Goal: Communication & Community: Connect with others

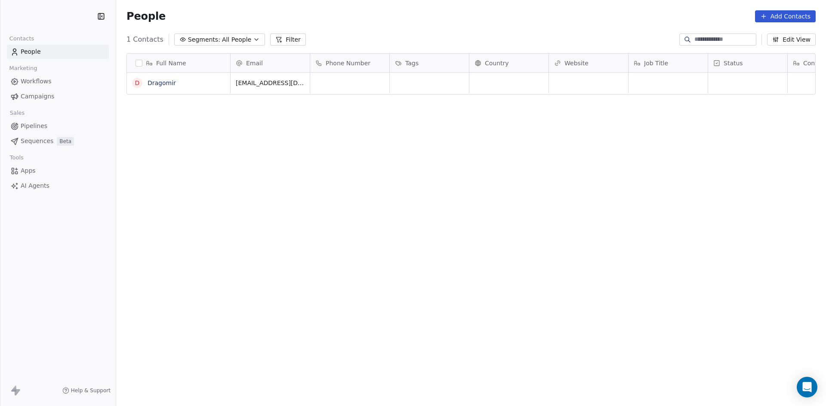
scroll to position [351, 703]
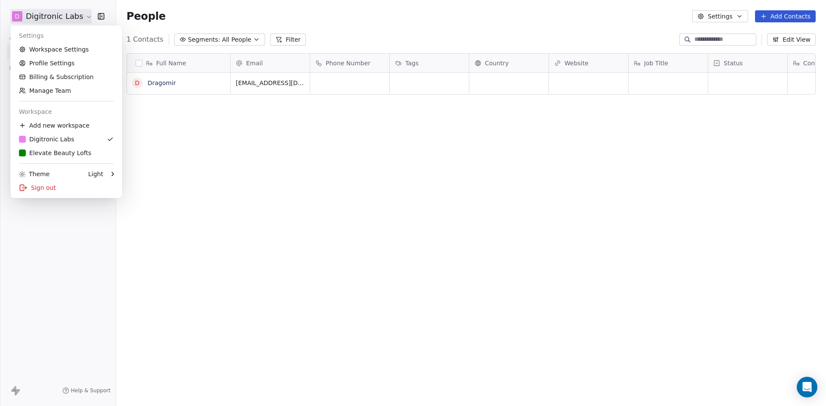
click at [76, 19] on html "D Digitronic Labs Contacts People Marketing Workflows Campaigns Sales Pipelines…" at bounding box center [413, 203] width 826 height 406
click at [73, 151] on div "Elevate Beauty Lofts" at bounding box center [55, 153] width 72 height 9
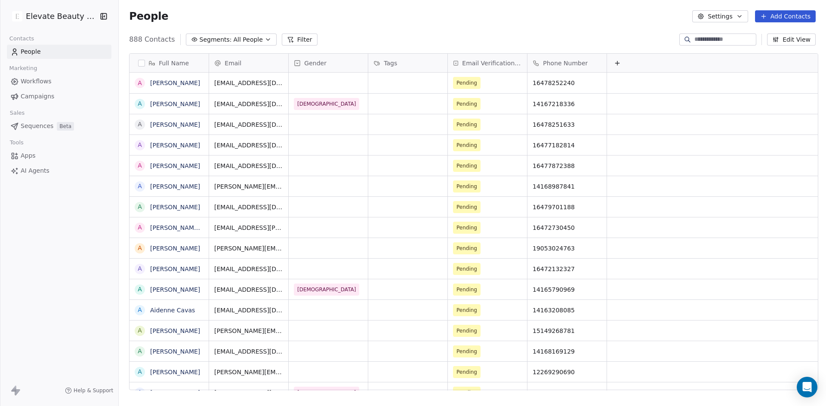
click at [42, 127] on span "Sequences" at bounding box center [37, 126] width 33 height 9
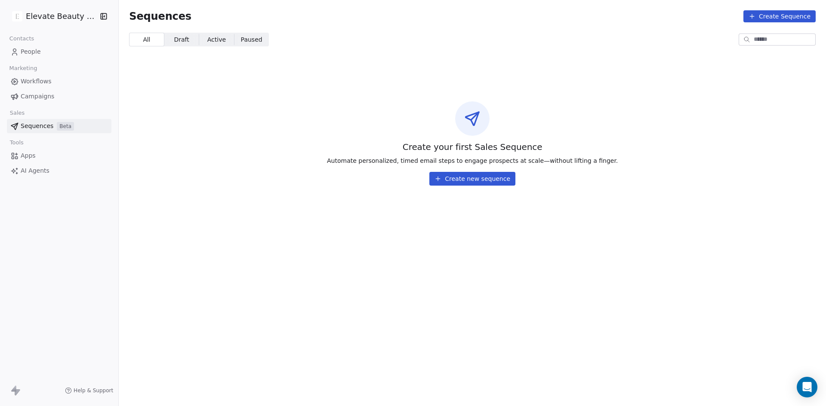
click at [37, 78] on span "Workflows" at bounding box center [36, 81] width 31 height 9
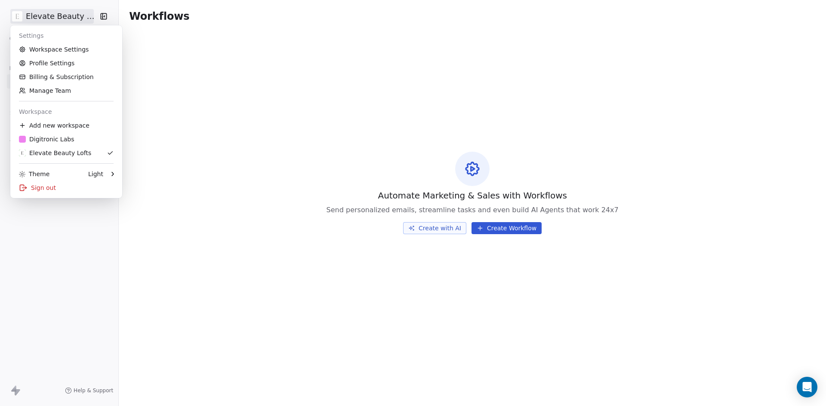
click at [28, 18] on html "Elevate Beauty Lofts Contacts People Marketing Workflows Campaigns Sales Sequen…" at bounding box center [413, 203] width 826 height 406
click at [69, 54] on link "Workspace Settings" at bounding box center [66, 50] width 105 height 14
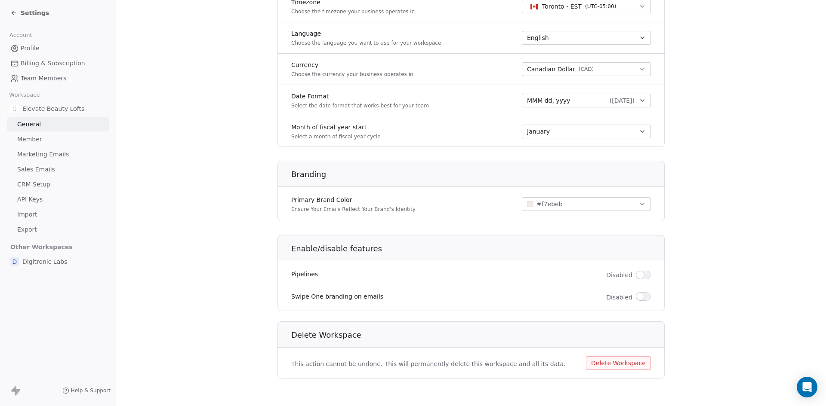
click at [642, 298] on button "button" at bounding box center [643, 296] width 15 height 9
click at [639, 299] on button "button" at bounding box center [643, 296] width 15 height 9
click at [637, 296] on button "button" at bounding box center [643, 296] width 15 height 9
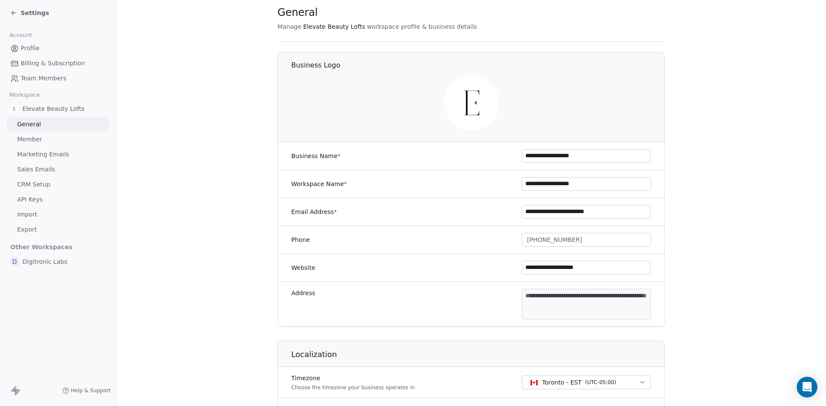
click at [47, 158] on span "Marketing Emails" at bounding box center [43, 154] width 52 height 9
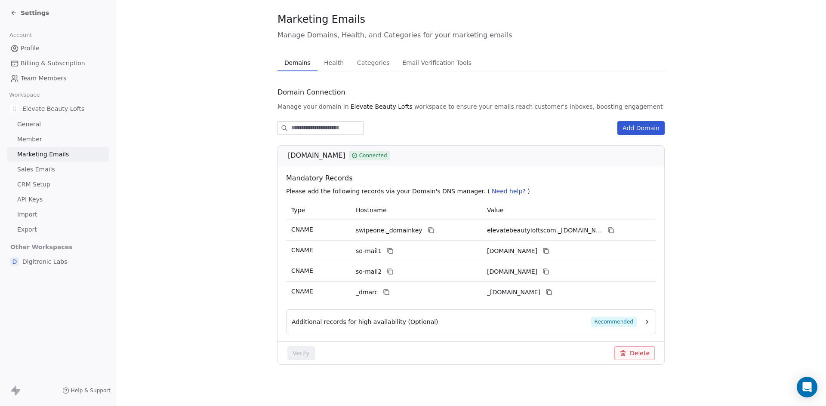
click at [43, 138] on link "Member" at bounding box center [58, 139] width 102 height 14
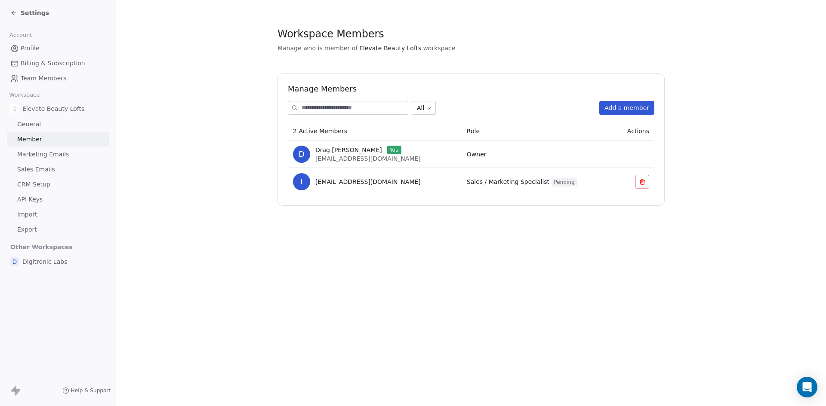
click at [43, 197] on link "API Keys" at bounding box center [58, 200] width 102 height 14
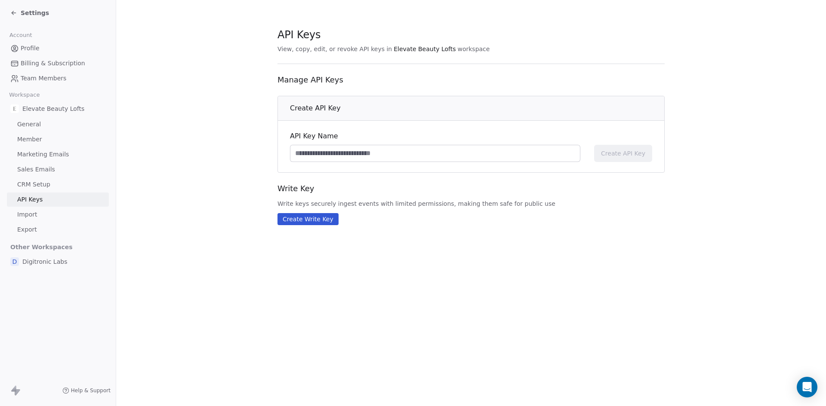
click at [55, 215] on link "Import" at bounding box center [58, 215] width 102 height 14
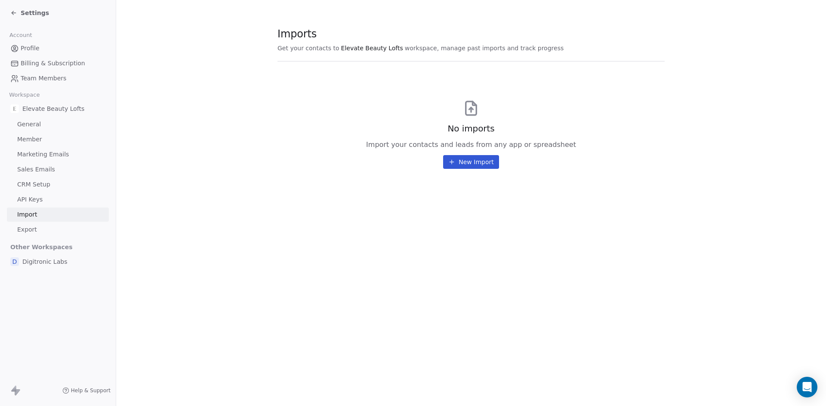
click at [49, 229] on link "Export" at bounding box center [58, 230] width 102 height 14
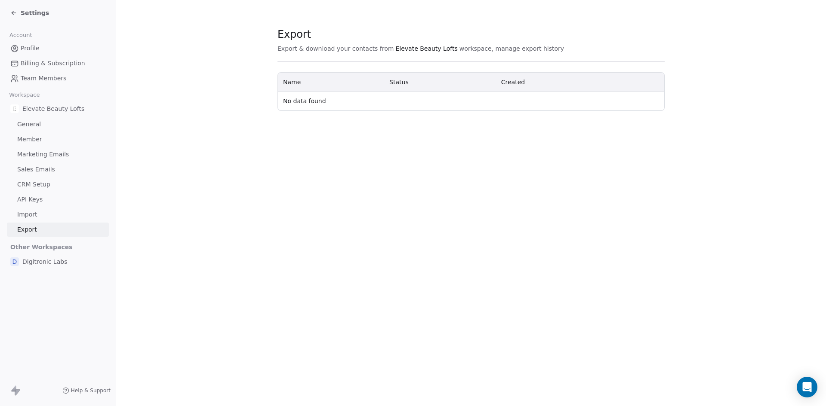
click at [31, 48] on span "Profile" at bounding box center [30, 48] width 19 height 9
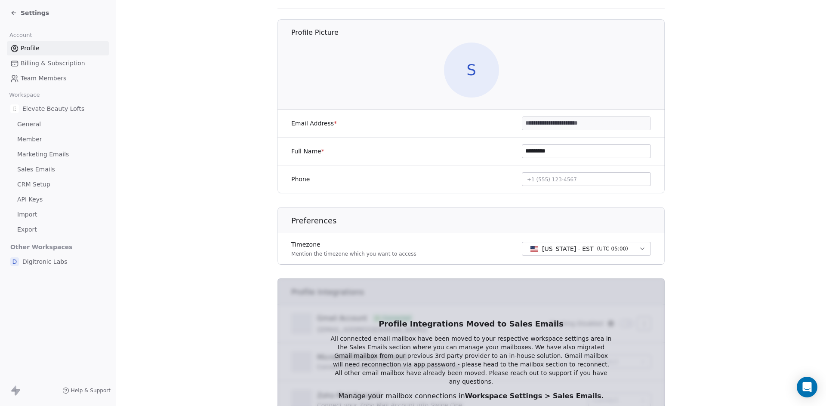
scroll to position [141, 0]
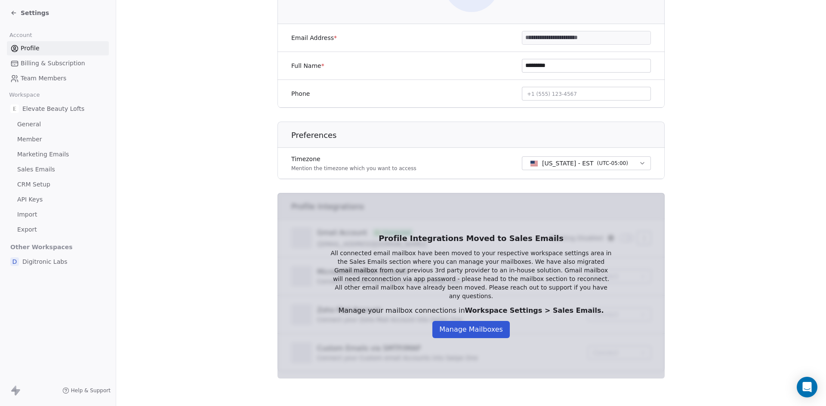
click at [35, 65] on span "Billing & Subscription" at bounding box center [53, 63] width 65 height 9
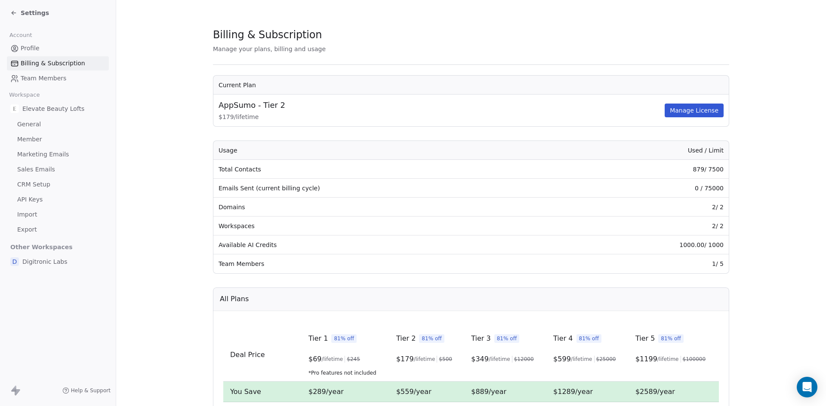
click at [40, 78] on span "Team Members" at bounding box center [44, 78] width 46 height 9
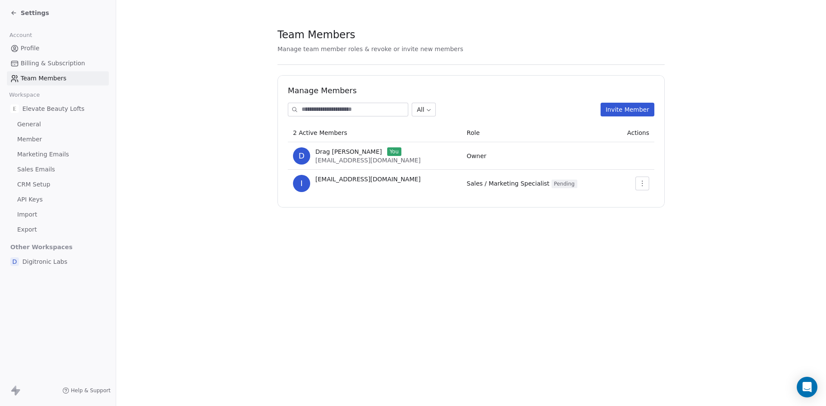
click at [15, 14] on icon at bounding box center [13, 12] width 7 height 7
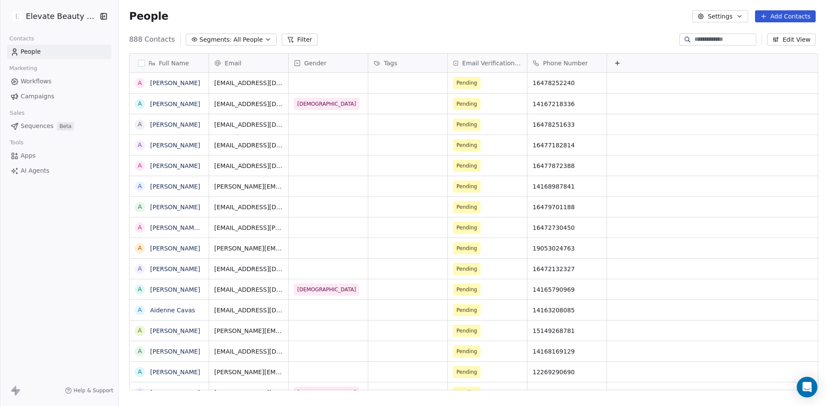
scroll to position [351, 703]
click at [75, 19] on html "Elevate Beauty Lofts Contacts People Marketing Workflows Campaigns Sales Sequen…" at bounding box center [413, 203] width 826 height 406
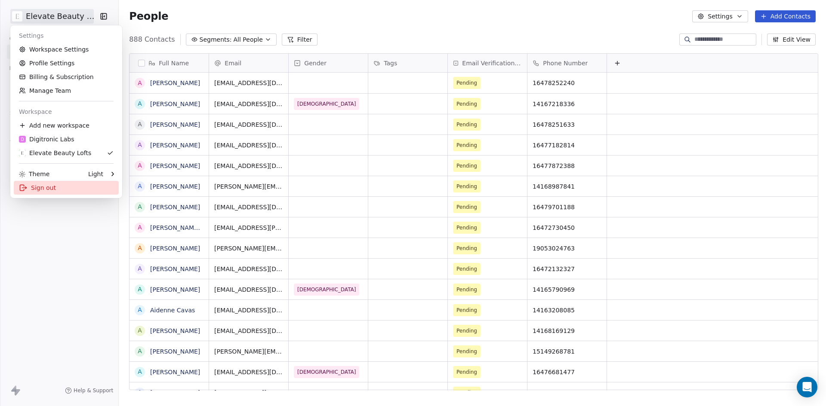
click at [728, 15] on html "Elevate Beauty Lofts Contacts People Marketing Workflows Campaigns Sales Sequen…" at bounding box center [413, 203] width 826 height 406
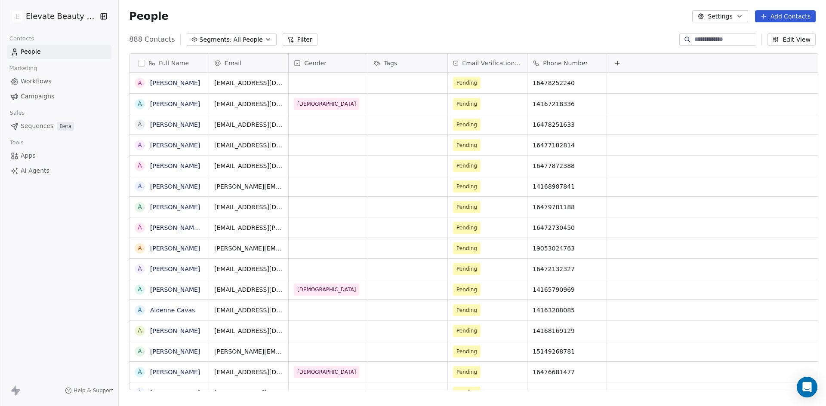
click at [728, 15] on button "Settings" at bounding box center [719, 16] width 55 height 12
click at [30, 81] on html "Elevate Beauty Lofts Contacts People Marketing Workflows Campaigns Sales Sequen…" at bounding box center [413, 203] width 826 height 406
click at [33, 83] on span "Workflows" at bounding box center [36, 81] width 31 height 9
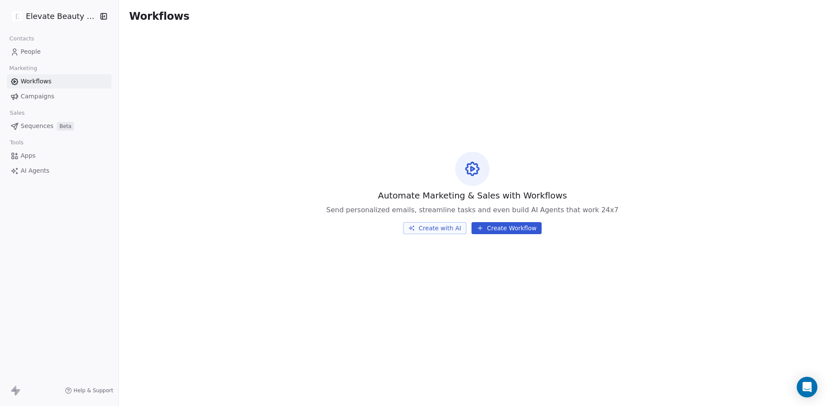
click at [504, 226] on button "Create Workflow" at bounding box center [506, 228] width 70 height 12
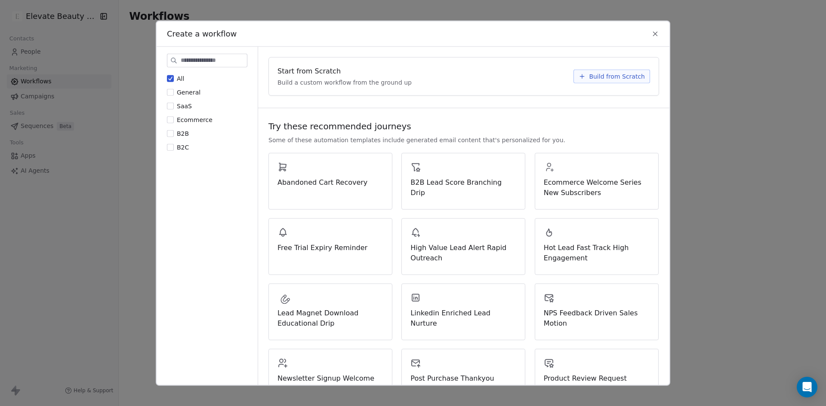
click at [198, 119] on span "Ecommerce" at bounding box center [195, 119] width 36 height 7
click at [174, 119] on button "Ecommerce" at bounding box center [170, 119] width 7 height 9
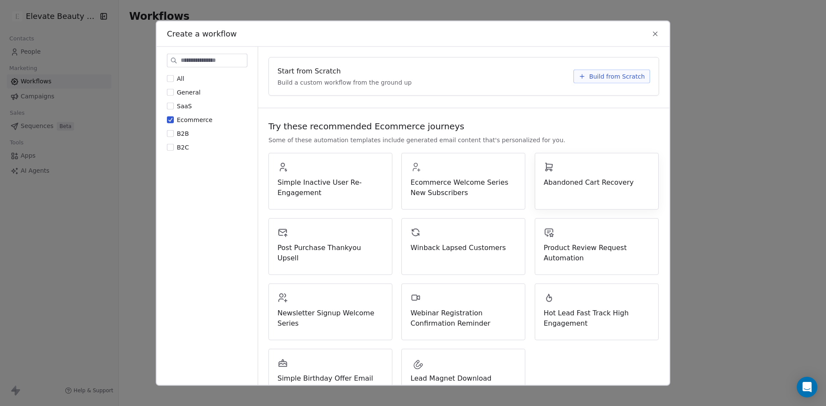
click at [546, 196] on div "Abandoned Cart Recovery" at bounding box center [597, 181] width 124 height 57
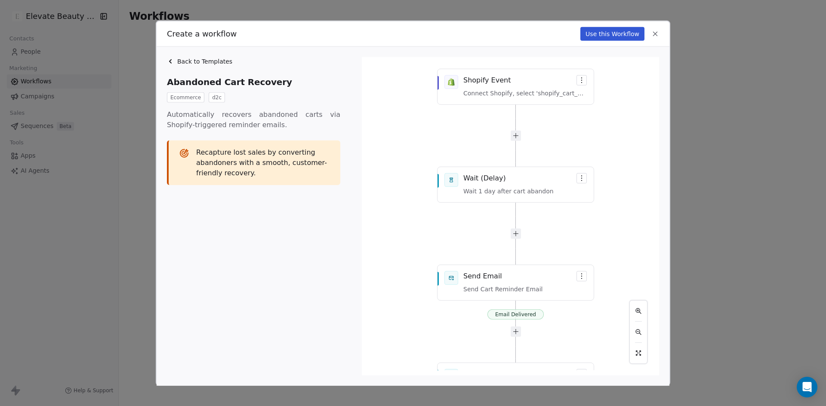
click at [653, 34] on icon at bounding box center [655, 34] width 8 height 8
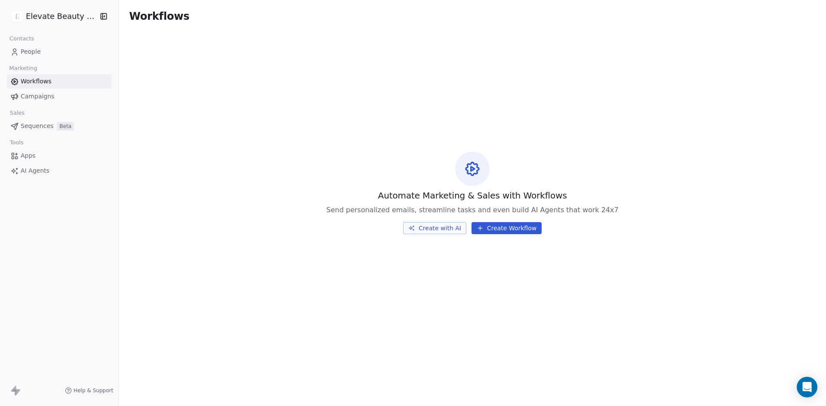
click at [33, 157] on span "Apps" at bounding box center [28, 155] width 15 height 9
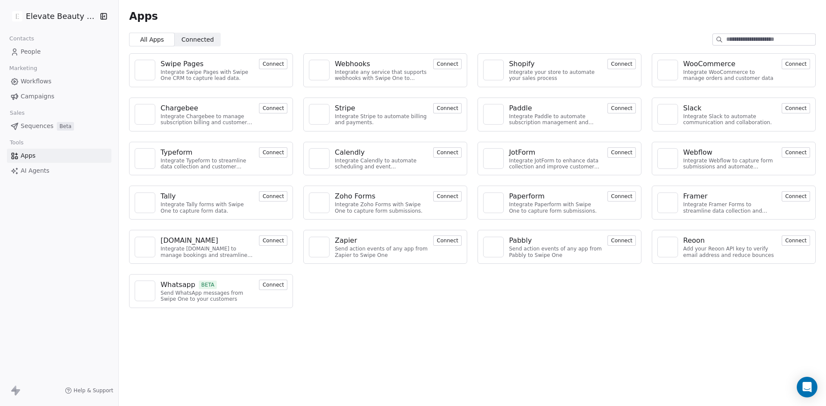
click at [202, 38] on span "Connected" at bounding box center [197, 39] width 32 height 9
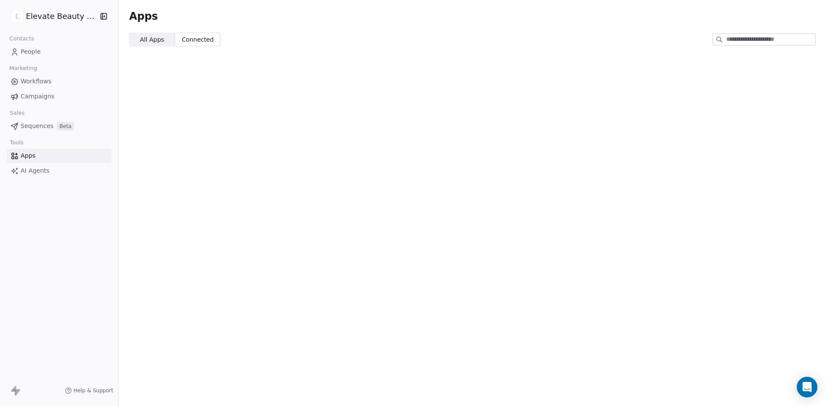
click at [157, 43] on span "All Apps" at bounding box center [152, 39] width 24 height 9
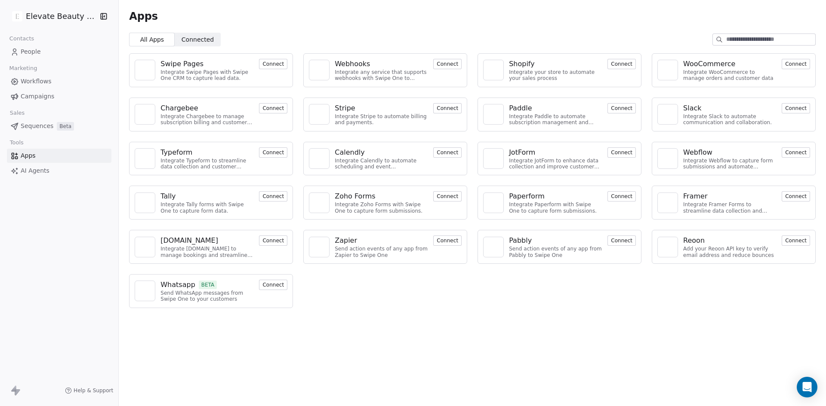
click at [699, 242] on div "Reoon" at bounding box center [694, 241] width 22 height 10
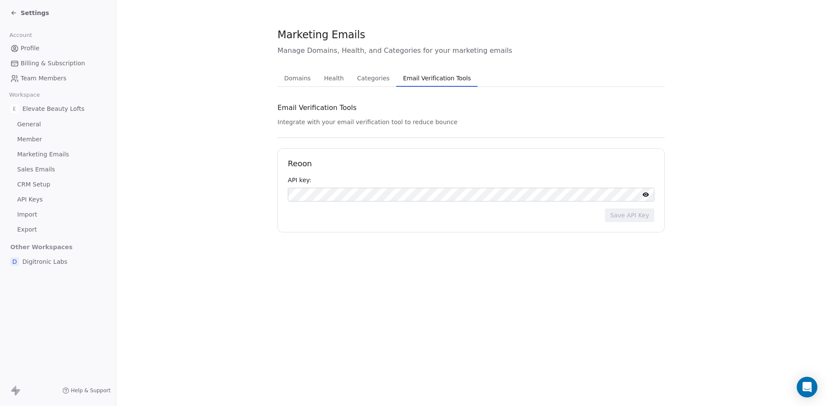
click at [306, 163] on h1 "Reoon" at bounding box center [471, 164] width 366 height 10
click at [320, 201] on div at bounding box center [471, 195] width 366 height 14
click at [646, 219] on button "Save API Key" at bounding box center [629, 216] width 49 height 14
click at [376, 80] on span "Categories" at bounding box center [373, 78] width 39 height 12
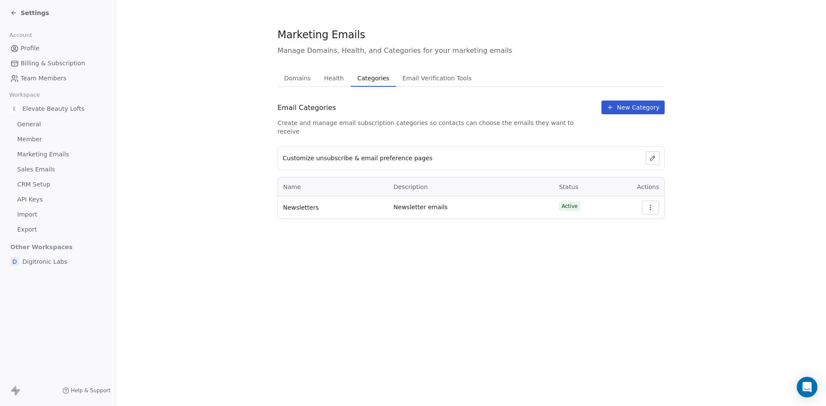
click at [337, 80] on span "Health" at bounding box center [333, 78] width 27 height 12
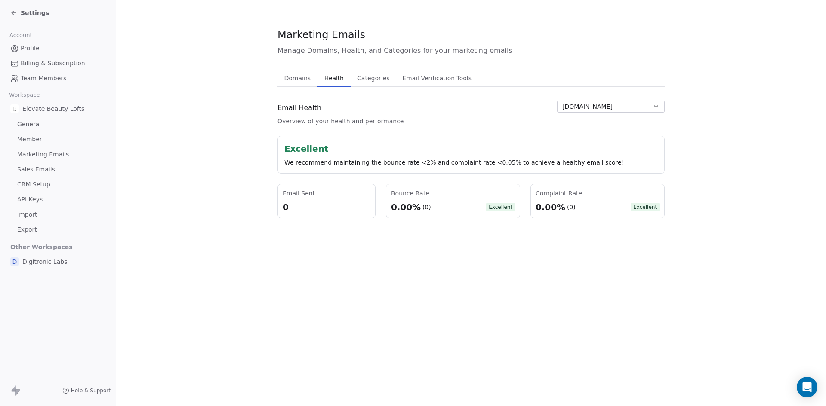
click at [297, 81] on span "Domains" at bounding box center [298, 78] width 34 height 12
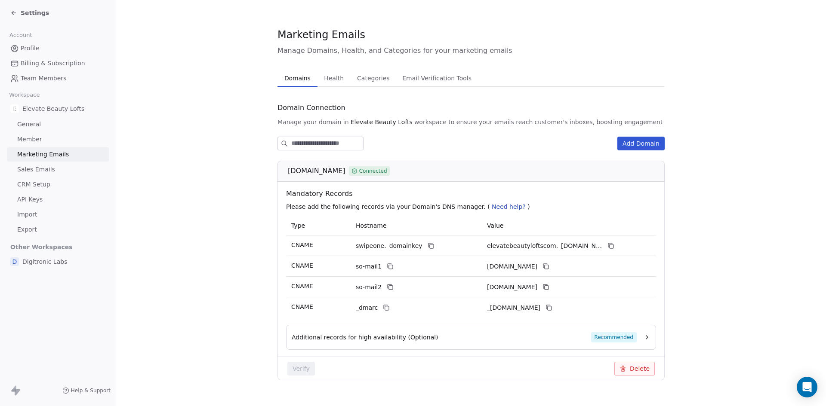
click at [36, 203] on span "API Keys" at bounding box center [29, 199] width 25 height 9
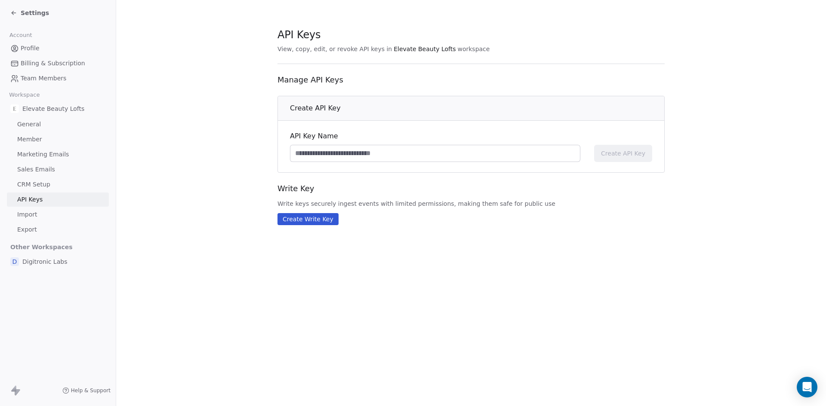
click at [41, 184] on span "CRM Setup" at bounding box center [33, 184] width 33 height 9
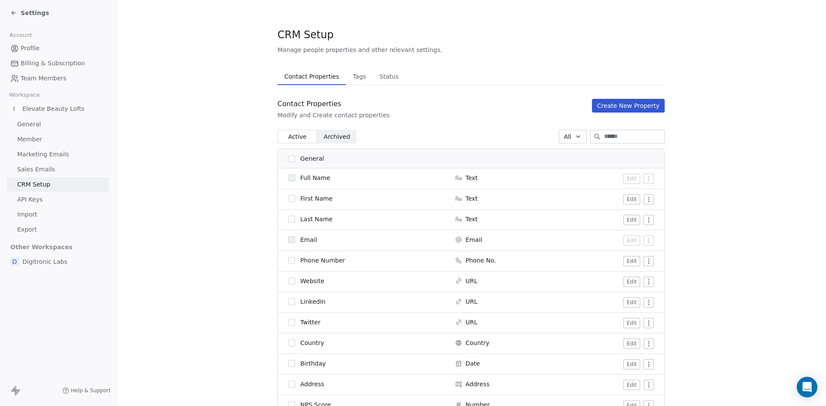
click at [15, 15] on icon at bounding box center [13, 12] width 7 height 7
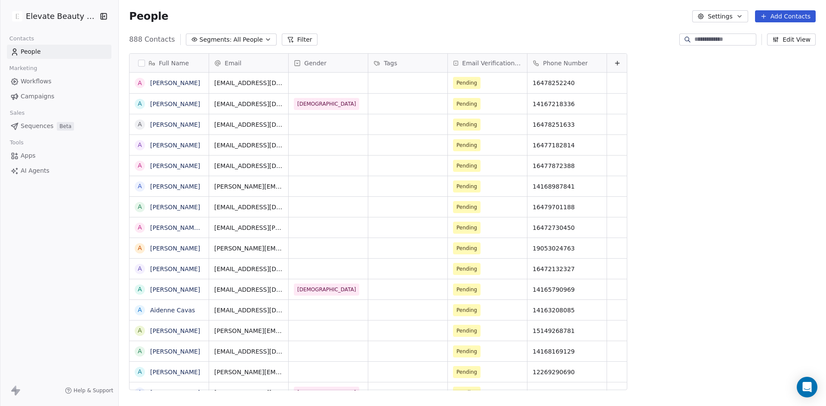
scroll to position [351, 703]
click at [168, 81] on link "[PERSON_NAME]" at bounding box center [175, 83] width 50 height 7
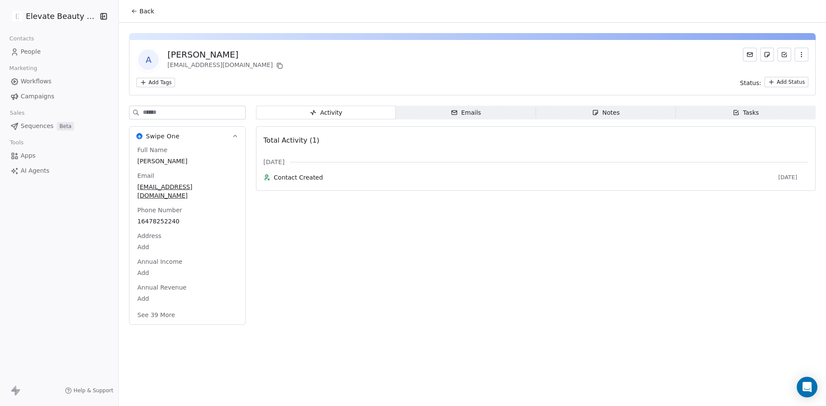
click at [502, 117] on span "Emails Emails" at bounding box center [466, 113] width 140 height 14
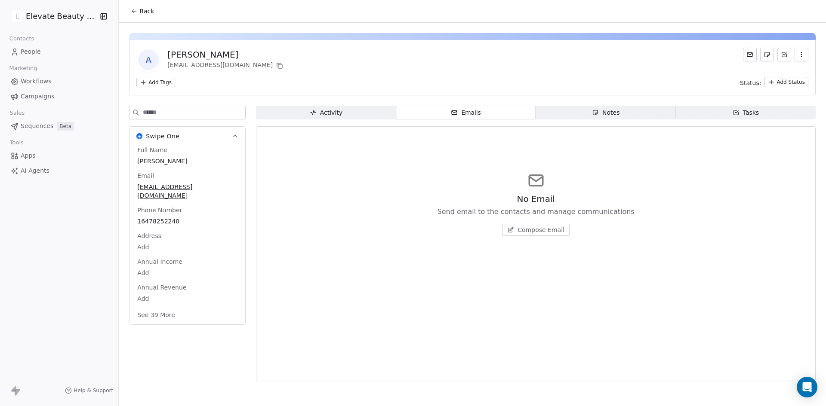
click at [580, 117] on span "Notes Notes" at bounding box center [606, 113] width 140 height 14
click at [747, 115] on div "Tasks" at bounding box center [745, 112] width 27 height 9
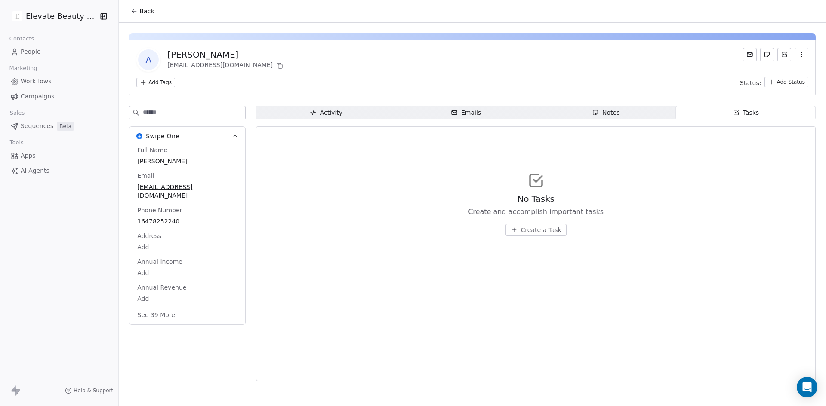
click at [805, 55] on button "button" at bounding box center [801, 55] width 14 height 14
click at [132, 9] on icon at bounding box center [134, 11] width 7 height 7
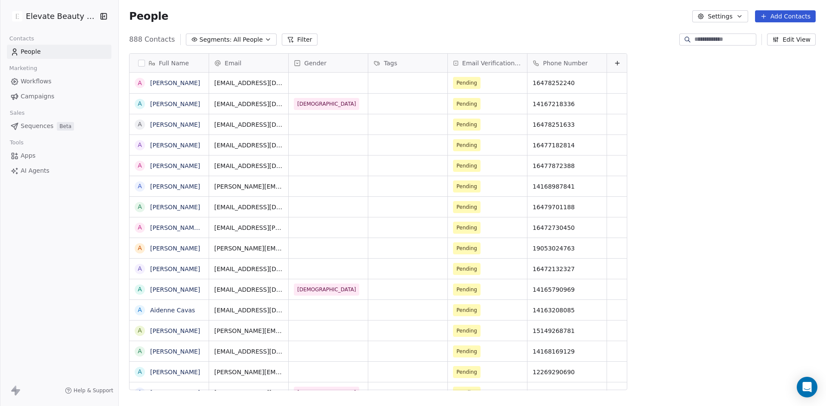
scroll to position [351, 703]
click at [709, 41] on input at bounding box center [724, 39] width 60 height 9
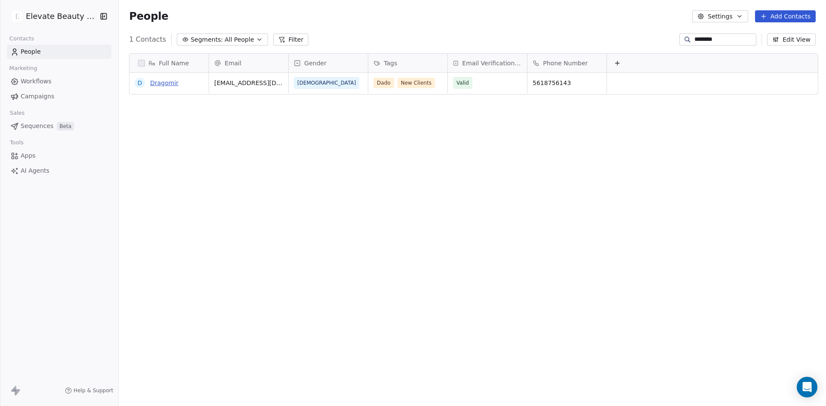
type input "********"
click at [161, 80] on link "Dragomir" at bounding box center [164, 83] width 28 height 7
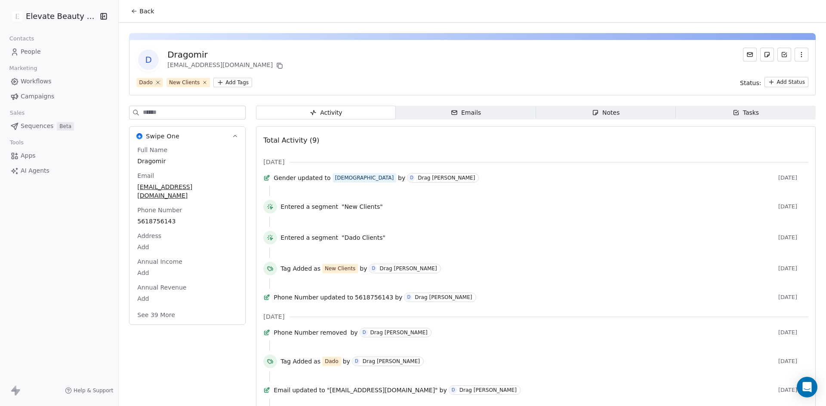
click at [482, 114] on span "Emails Emails" at bounding box center [466, 113] width 140 height 14
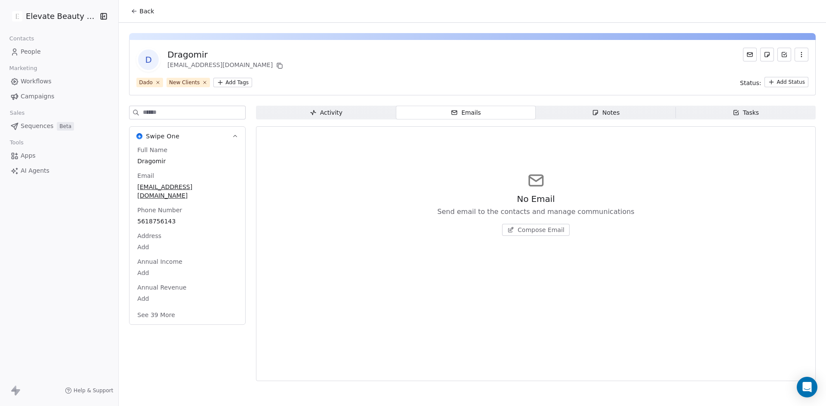
click at [580, 117] on span "Notes Notes" at bounding box center [606, 113] width 140 height 14
click at [733, 117] on span "Tasks Tasks" at bounding box center [746, 113] width 140 height 14
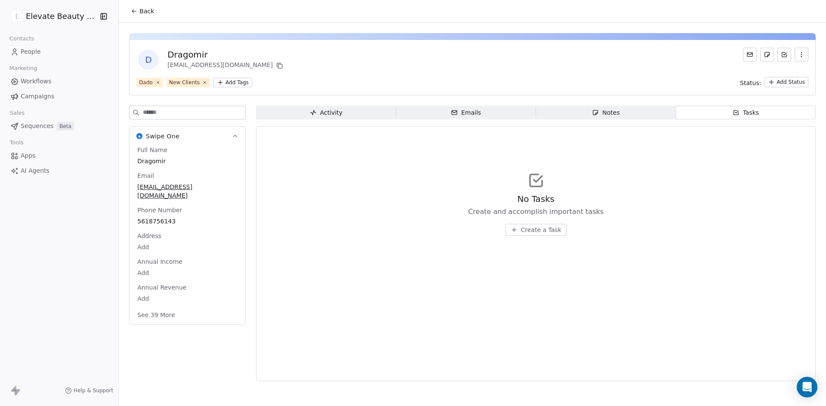
click at [317, 114] on div "Activity" at bounding box center [326, 112] width 33 height 9
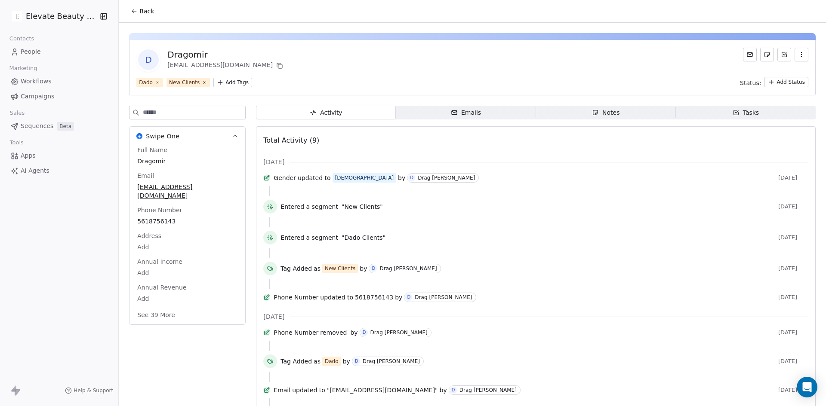
click at [746, 53] on icon at bounding box center [749, 54] width 7 height 7
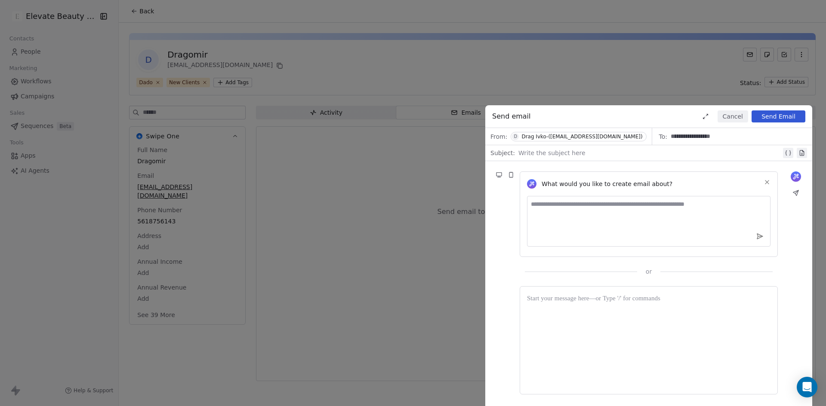
click at [543, 151] on div at bounding box center [649, 153] width 263 height 10
click at [640, 320] on div at bounding box center [648, 341] width 243 height 94
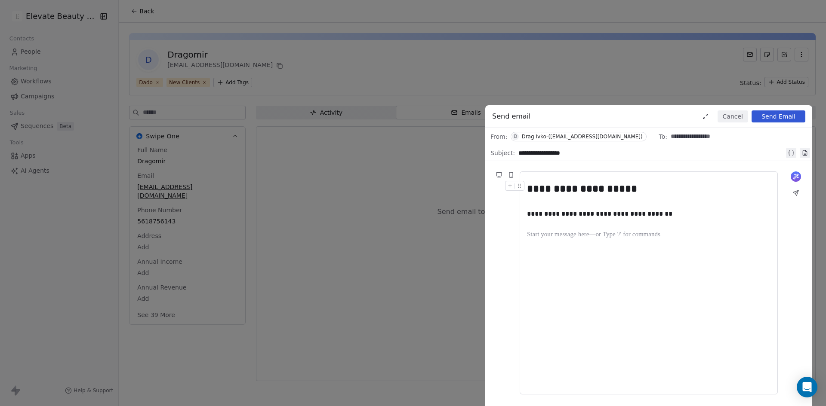
click at [554, 134] on div "Drag Ivko-(digitroniclabs@gmail.com)" at bounding box center [581, 137] width 121 height 6
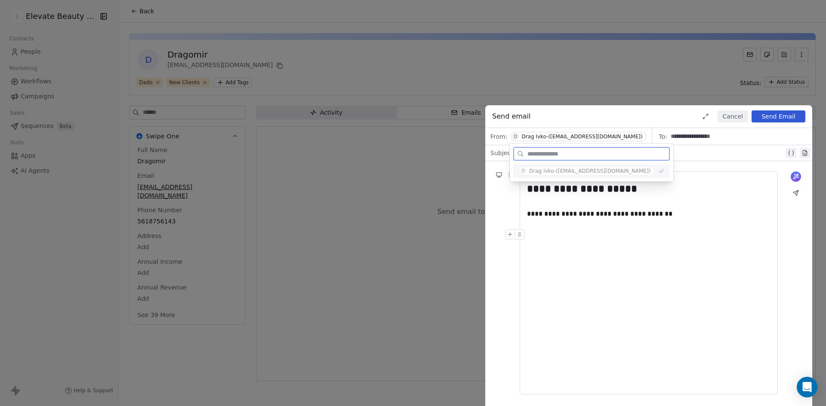
click at [600, 305] on div "**********" at bounding box center [648, 285] width 243 height 209
click at [774, 118] on button "Send Email" at bounding box center [778, 117] width 54 height 12
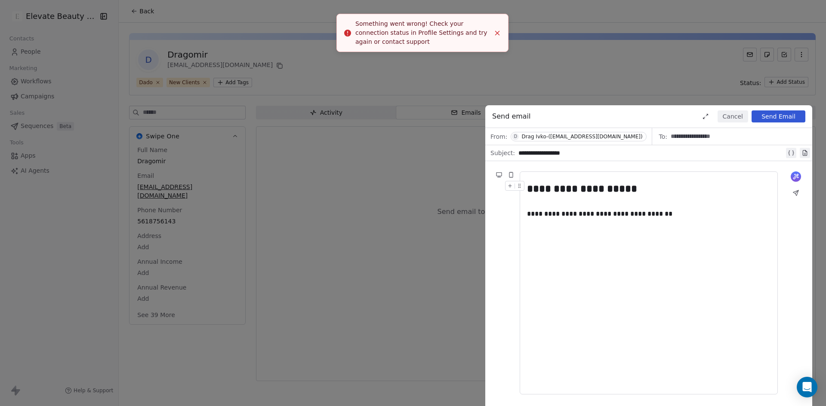
click at [713, 87] on div "**********" at bounding box center [413, 203] width 826 height 406
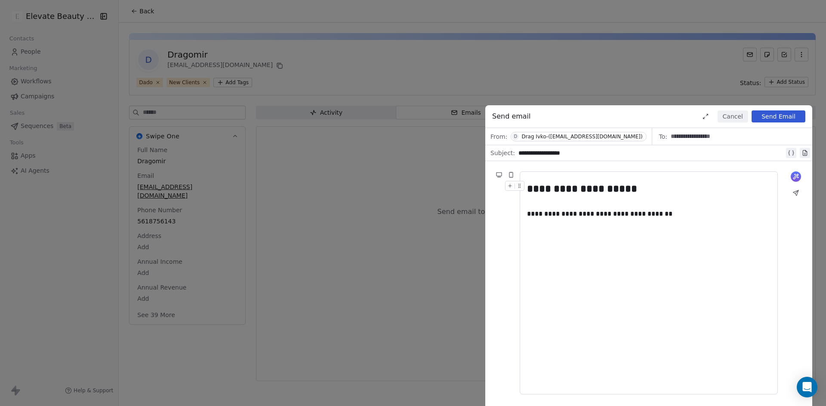
click at [706, 117] on icon at bounding box center [705, 116] width 7 height 7
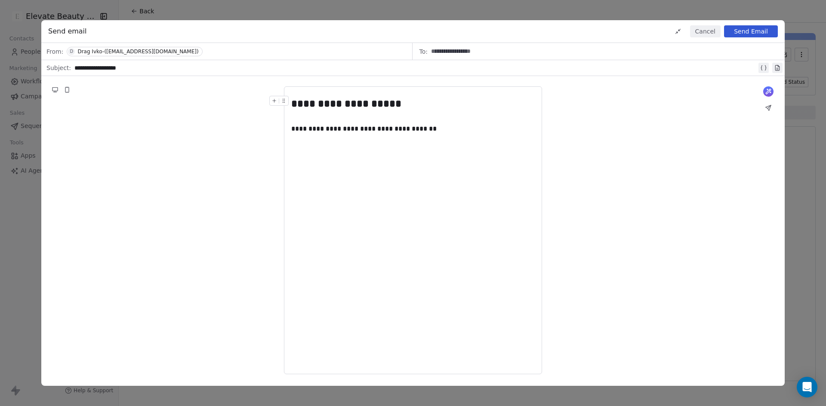
click at [677, 34] on icon at bounding box center [676, 33] width 2 height 2
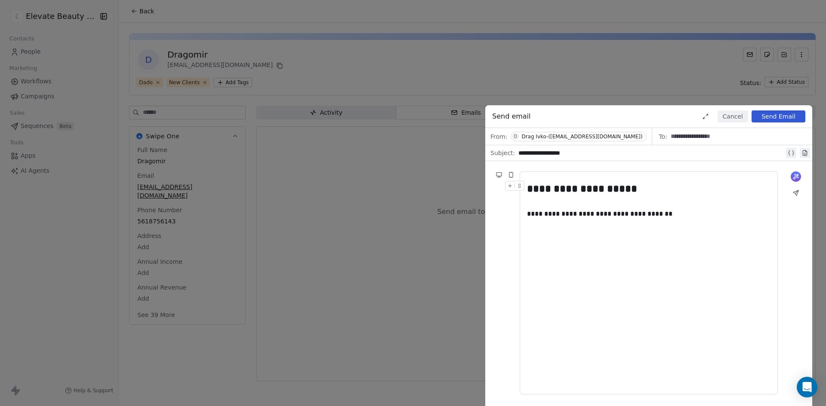
click at [598, 135] on div "Drag Ivko-(digitroniclabs@gmail.com)" at bounding box center [581, 137] width 121 height 6
click at [614, 287] on div "**********" at bounding box center [648, 285] width 243 height 209
click at [738, 117] on button "Cancel" at bounding box center [732, 117] width 31 height 12
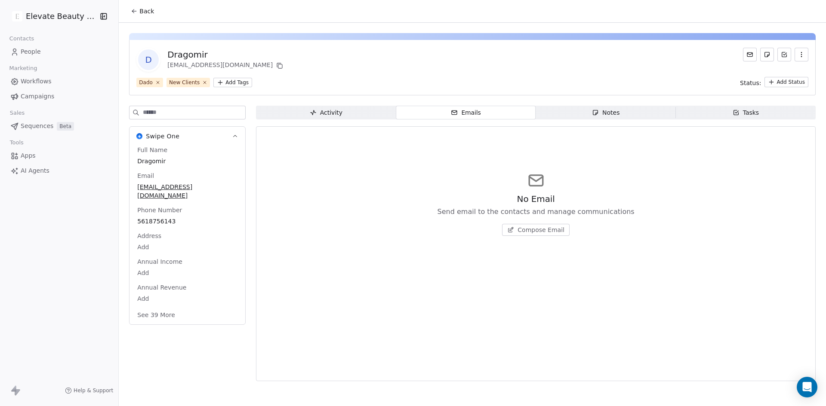
click at [27, 54] on span "People" at bounding box center [31, 51] width 20 height 9
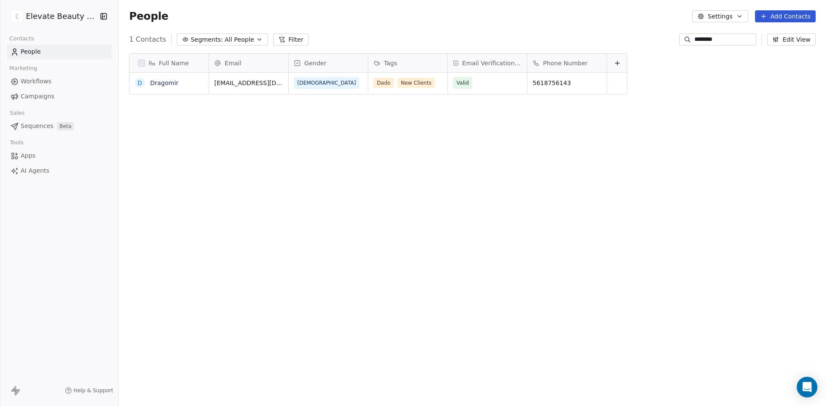
scroll to position [351, 703]
click at [729, 18] on button "Settings" at bounding box center [719, 16] width 55 height 12
click at [40, 84] on html "Elevate Beauty Lofts Contacts People Marketing Workflows Campaigns Sales Sequen…" at bounding box center [413, 203] width 826 height 406
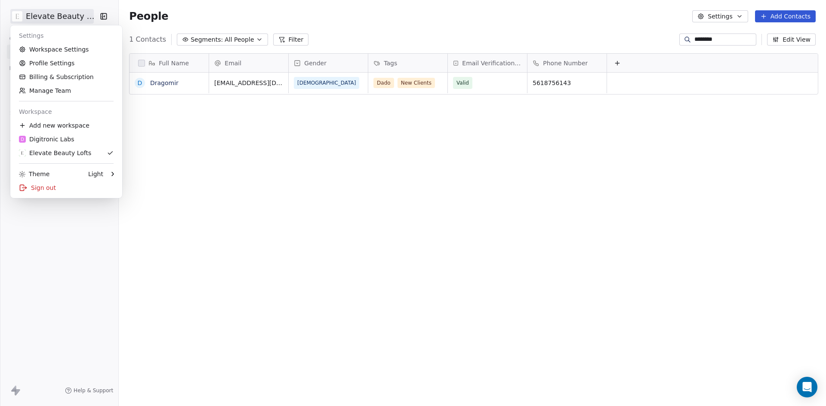
click at [59, 20] on html "Elevate Beauty Lofts Contacts People Marketing Workflows Campaigns Sales Sequen…" at bounding box center [413, 203] width 826 height 406
click at [63, 142] on div "D Digitronic Labs" at bounding box center [46, 139] width 55 height 9
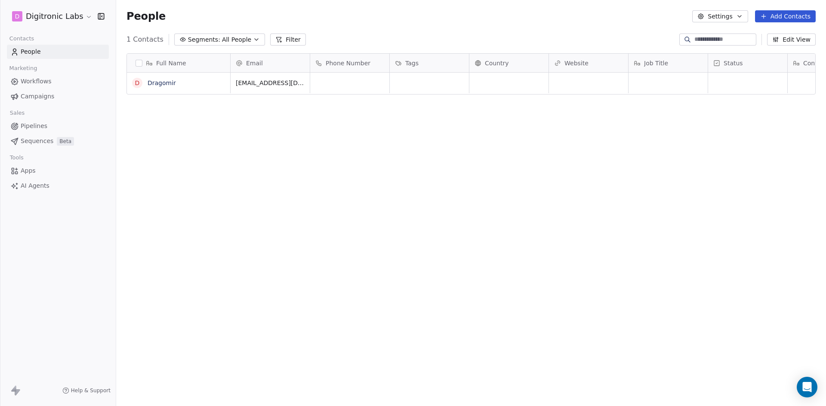
scroll to position [351, 703]
click at [741, 19] on icon "button" at bounding box center [739, 16] width 7 height 7
click at [80, 15] on html "D Digitronic Labs Contacts People Marketing Workflows Campaigns Sales Pipelines…" at bounding box center [413, 203] width 826 height 406
click at [79, 15] on html "D Digitronic Labs Contacts People Marketing Workflows Campaigns Sales Pipelines…" at bounding box center [413, 203] width 826 height 406
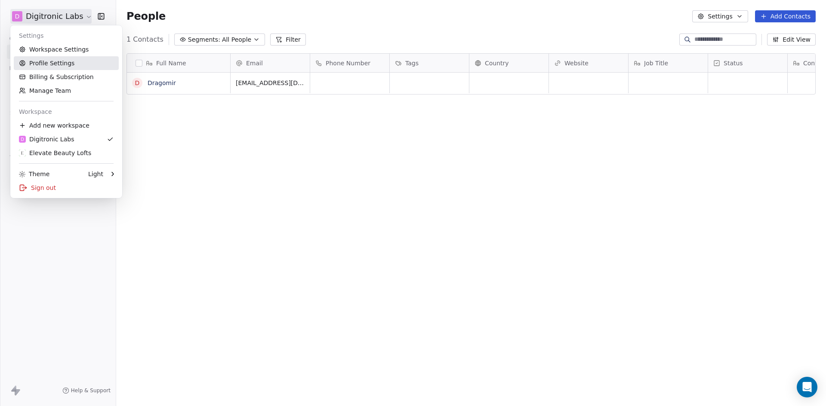
click at [68, 65] on link "Profile Settings" at bounding box center [66, 63] width 105 height 14
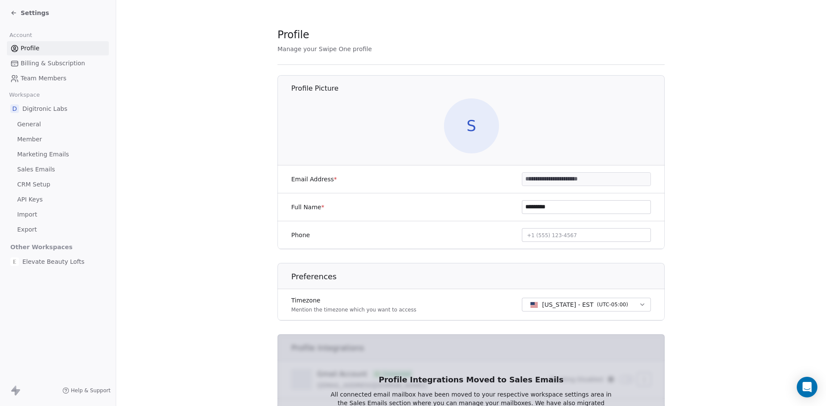
click at [547, 180] on input "**********" at bounding box center [586, 179] width 128 height 13
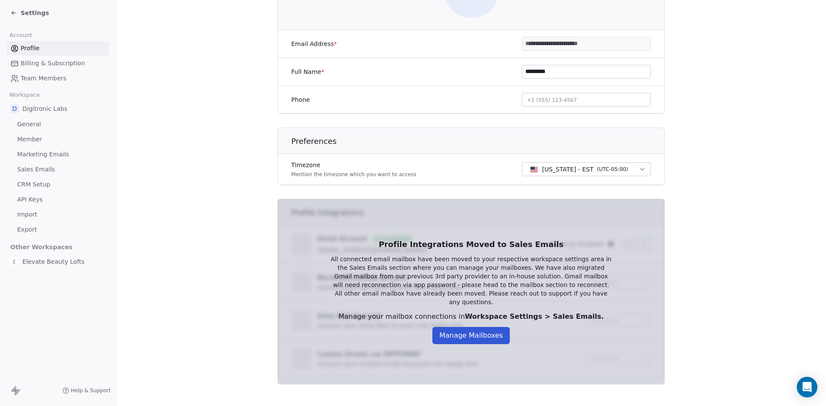
scroll to position [141, 0]
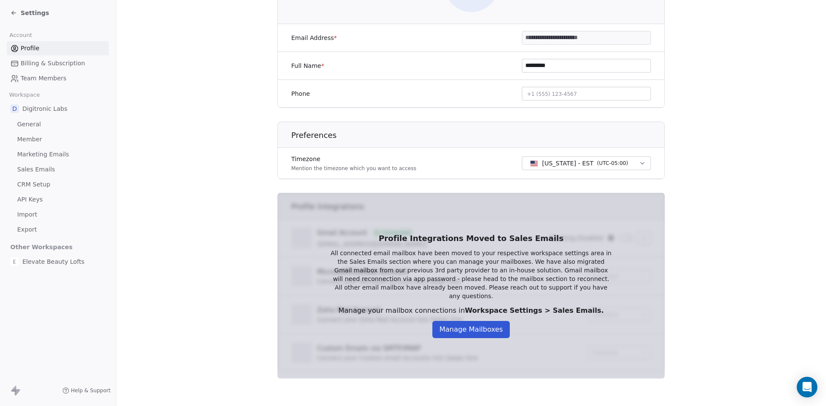
click at [474, 331] on button "Manage Mailboxes" at bounding box center [470, 329] width 77 height 17
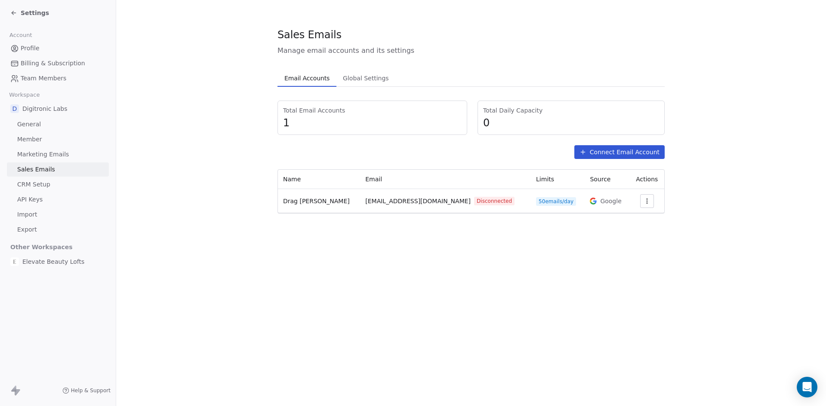
click at [643, 204] on icon "button" at bounding box center [646, 201] width 7 height 7
click at [632, 223] on span "Reconnect" at bounding box center [628, 220] width 32 height 9
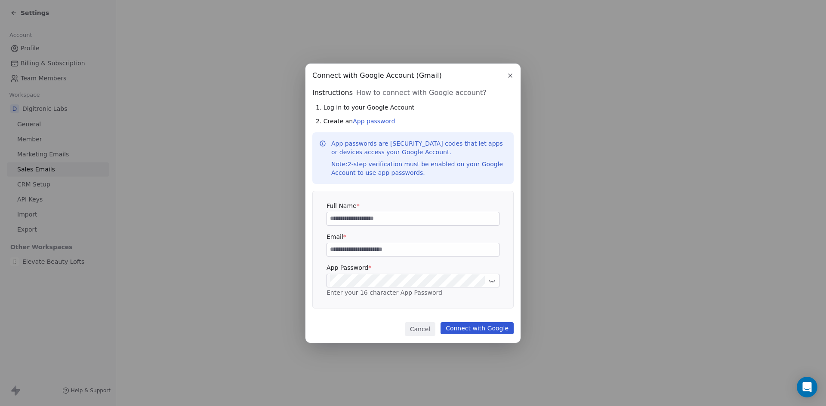
click at [366, 221] on input at bounding box center [413, 218] width 172 height 13
click at [508, 78] on icon "button" at bounding box center [510, 75] width 7 height 7
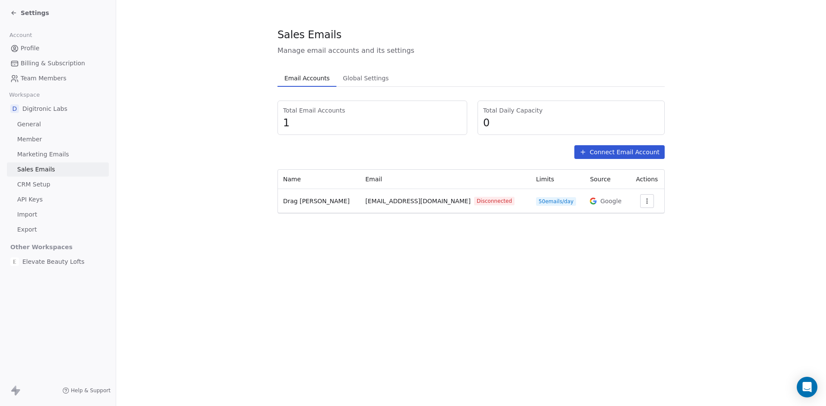
click at [603, 152] on button "Connect Email Account" at bounding box center [619, 152] width 90 height 14
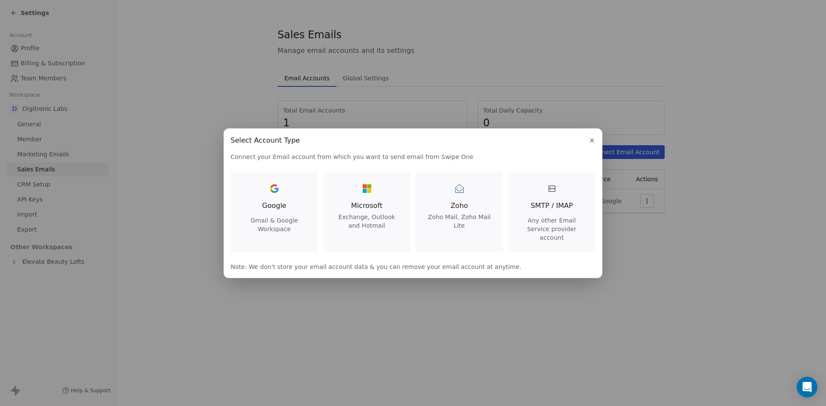
click at [591, 144] on icon "button" at bounding box center [591, 140] width 7 height 7
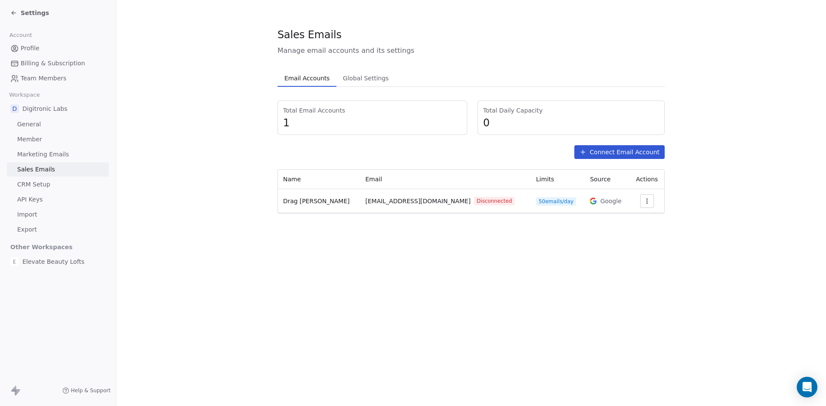
click at [373, 305] on div "Sales Emails Manage email accounts and its settings Email Accounts Email Accoun…" at bounding box center [471, 203] width 710 height 406
click at [15, 9] on icon at bounding box center [13, 12] width 7 height 7
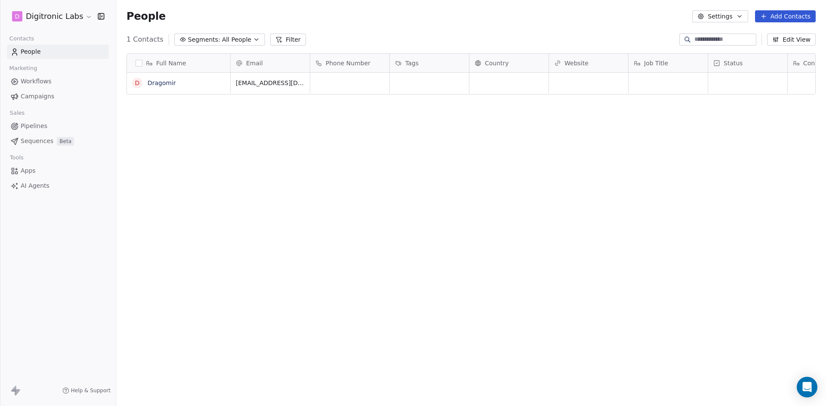
scroll to position [351, 703]
click at [68, 23] on html "D Digitronic Labs Contacts People Marketing Workflows Campaigns Sales Pipelines…" at bounding box center [413, 203] width 826 height 406
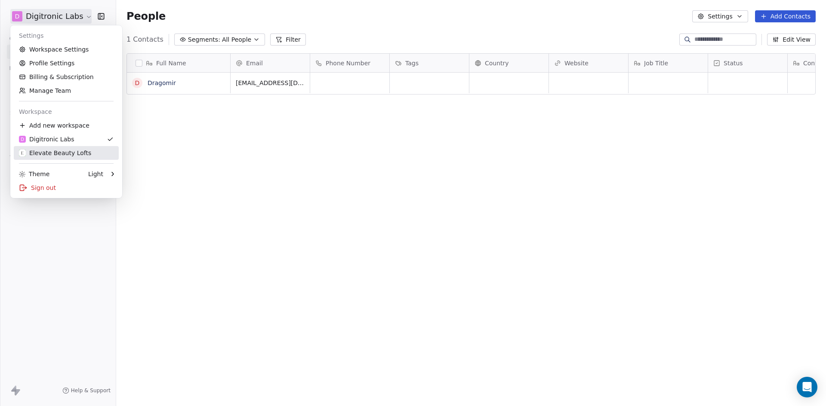
click at [63, 152] on div "Elevate Beauty Lofts" at bounding box center [55, 153] width 72 height 9
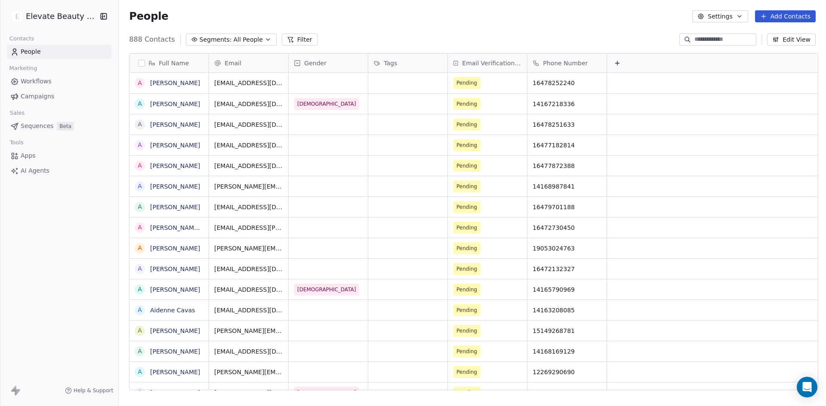
scroll to position [351, 703]
click at [39, 158] on link "Apps" at bounding box center [59, 156] width 105 height 14
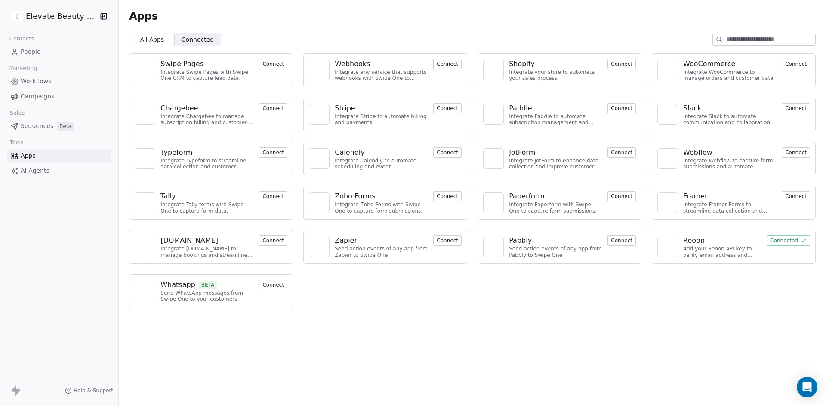
click at [695, 239] on div "Reoon" at bounding box center [694, 241] width 22 height 10
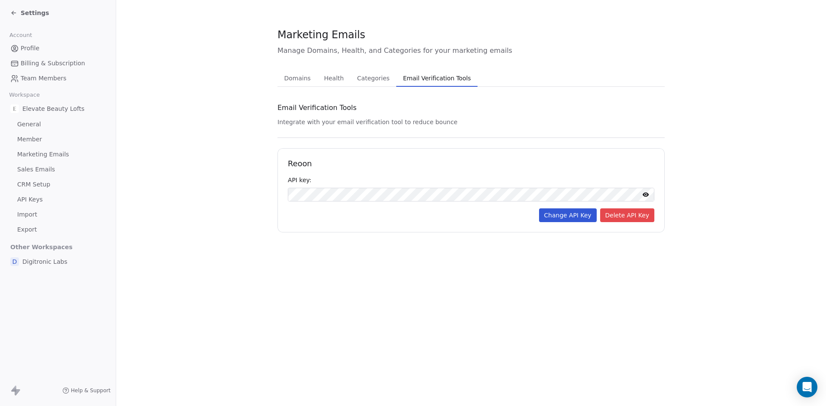
click at [10, 12] on icon at bounding box center [13, 12] width 7 height 7
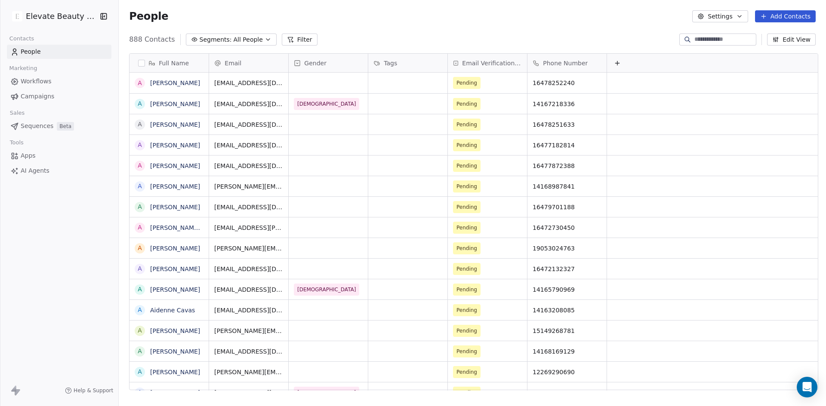
scroll to position [351, 703]
click at [169, 101] on link "[PERSON_NAME]" at bounding box center [175, 104] width 50 height 7
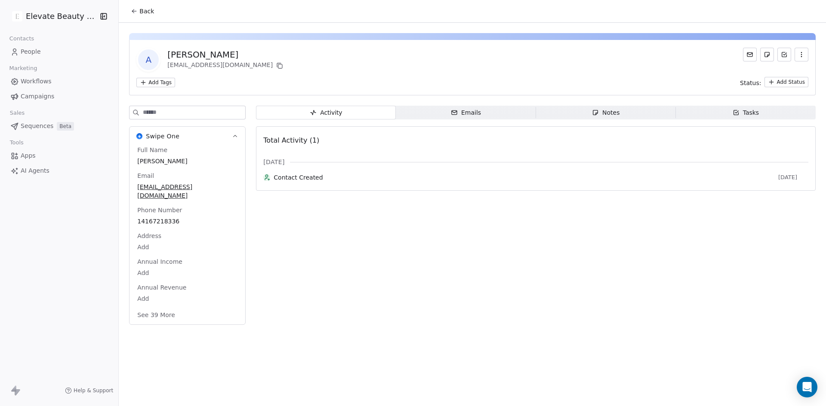
click at [163, 307] on button "See 39 More" at bounding box center [156, 314] width 48 height 15
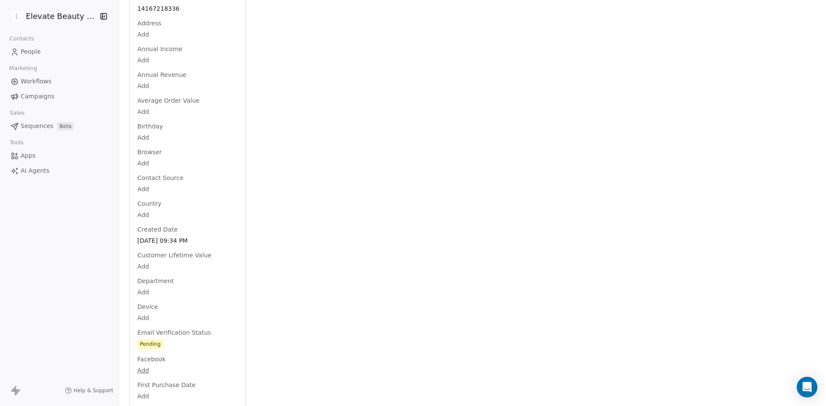
scroll to position [215, 0]
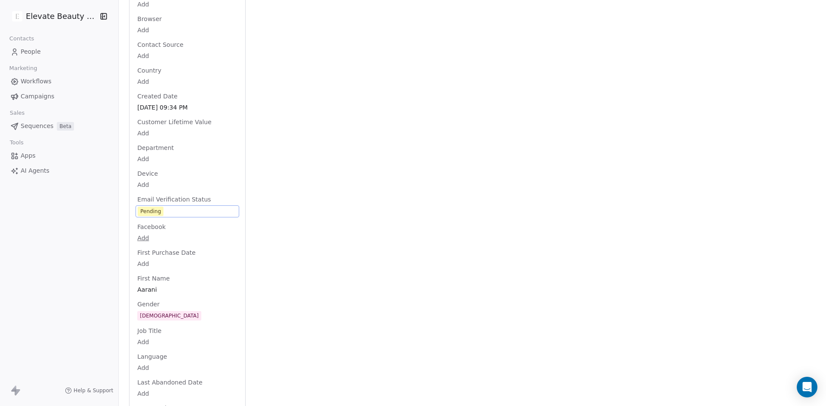
click at [153, 207] on div "Pending" at bounding box center [150, 211] width 21 height 9
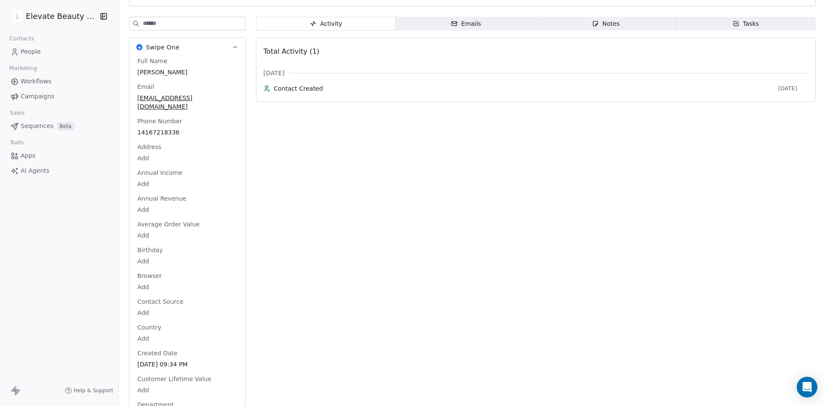
scroll to position [0, 0]
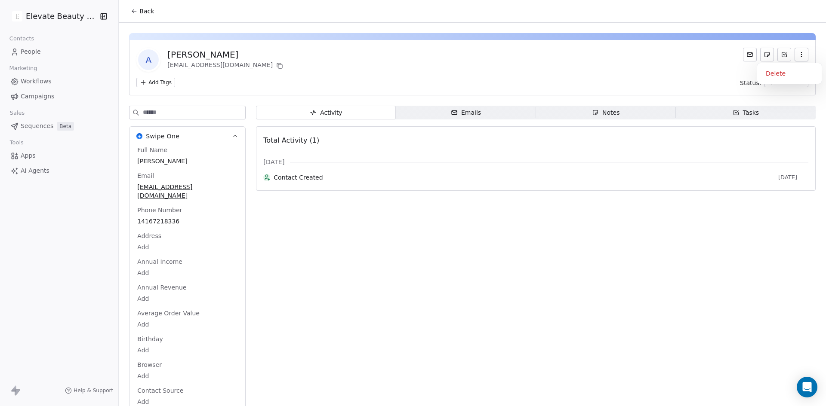
click at [798, 54] on icon "button" at bounding box center [801, 54] width 7 height 7
click at [500, 117] on span "Emails Emails" at bounding box center [466, 113] width 140 height 14
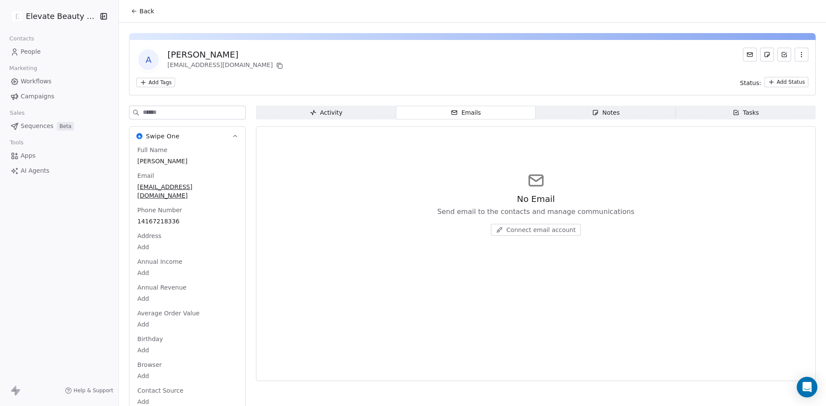
click at [598, 115] on div "Notes" at bounding box center [606, 112] width 28 height 9
click at [735, 114] on div "Tasks" at bounding box center [745, 112] width 27 height 9
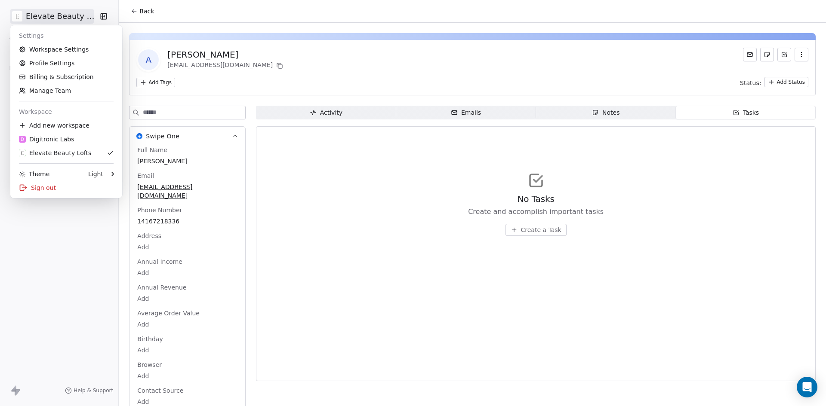
click at [36, 20] on html "Elevate Beauty Lofts Contacts People Marketing Workflows Campaigns Sales Sequen…" at bounding box center [413, 203] width 826 height 406
click at [60, 50] on link "Workspace Settings" at bounding box center [66, 50] width 105 height 14
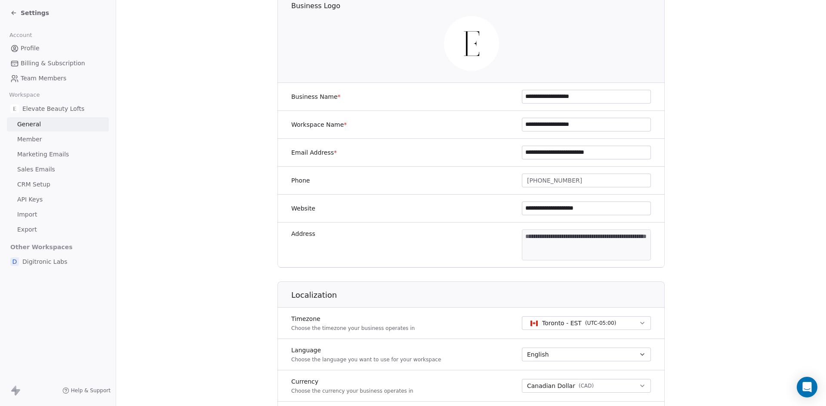
scroll to position [76, 0]
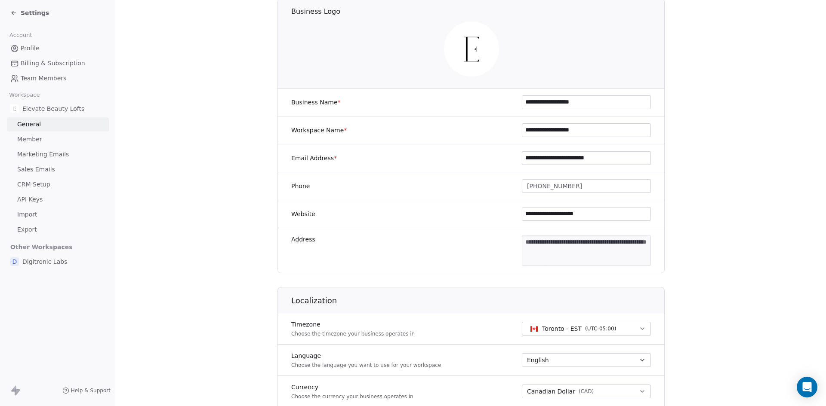
click at [30, 136] on span "Member" at bounding box center [29, 139] width 25 height 9
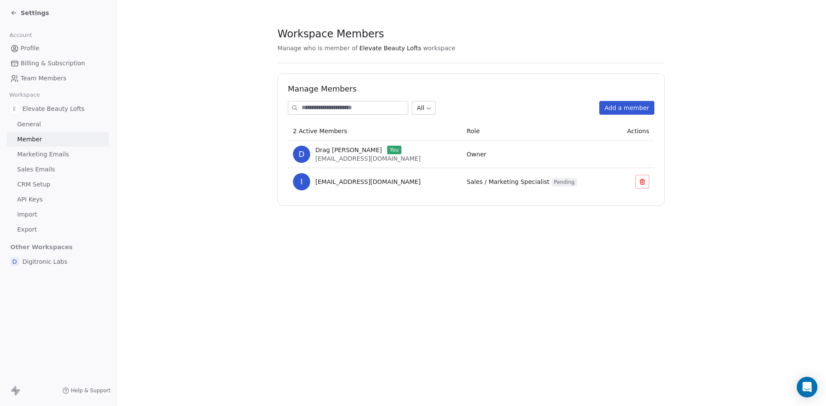
click at [58, 154] on span "Marketing Emails" at bounding box center [43, 154] width 52 height 9
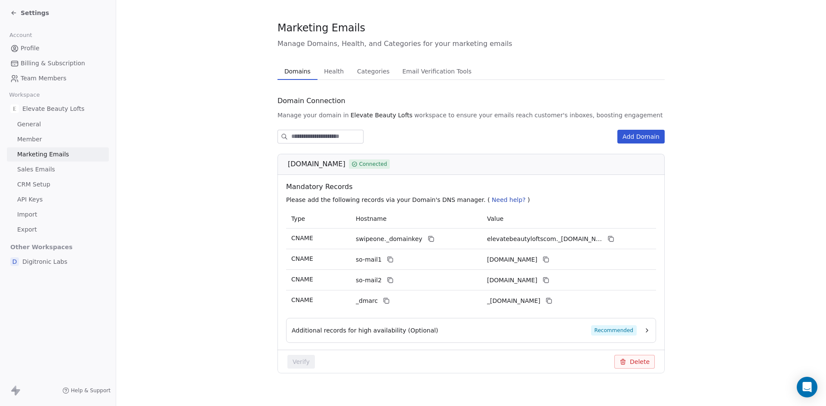
scroll to position [5, 0]
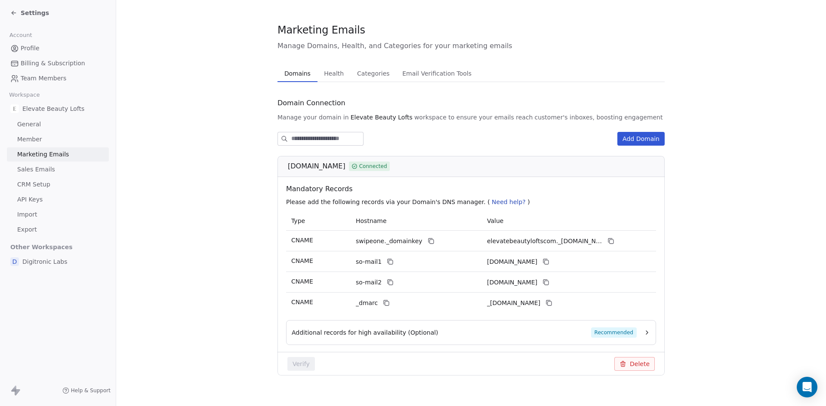
click at [405, 334] on span "Additional records for high availability (Optional)" at bounding box center [365, 333] width 147 height 9
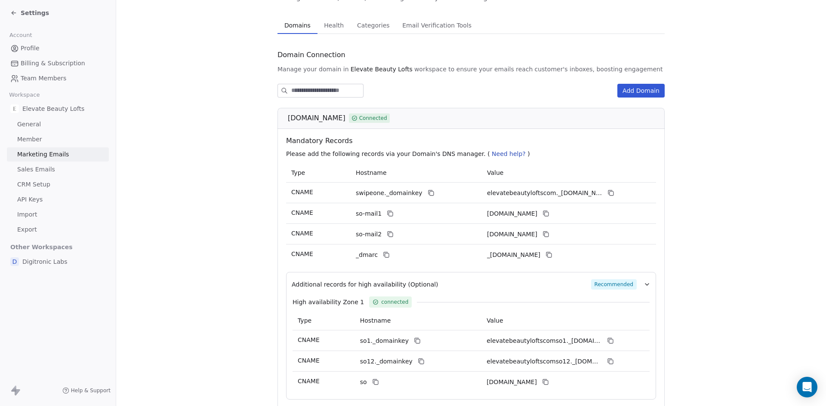
scroll to position [0, 0]
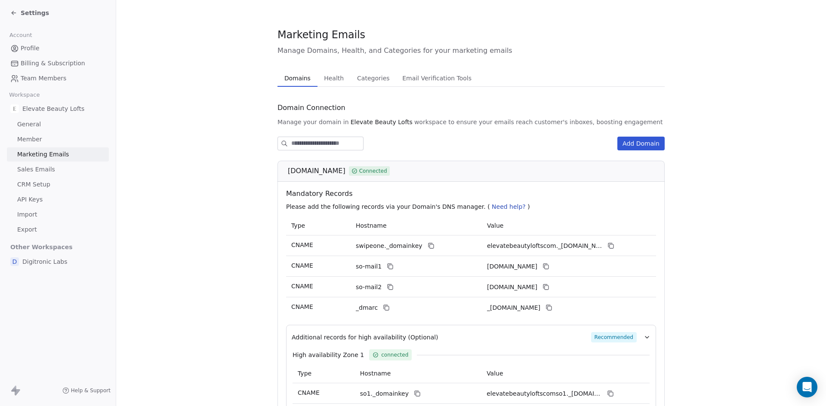
click at [329, 82] on span "Health" at bounding box center [333, 78] width 27 height 12
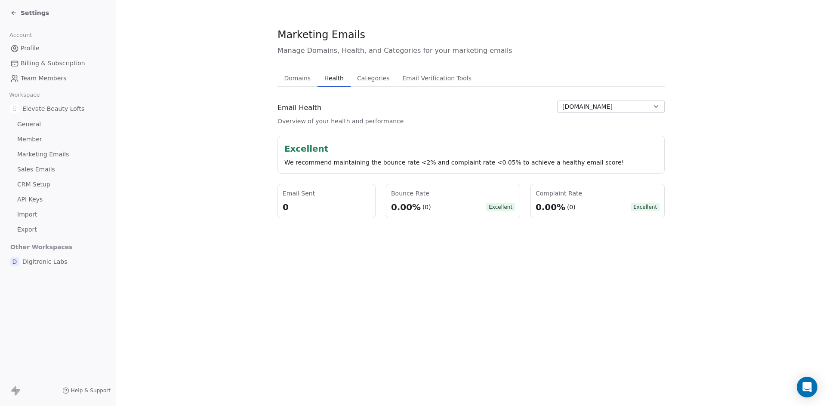
click at [657, 106] on icon "button" at bounding box center [655, 106] width 7 height 7
click at [722, 130] on html "Settings Account Profile Billing & Subscription Team Members Workspace Elevate …" at bounding box center [413, 203] width 826 height 406
click at [357, 79] on span "Categories" at bounding box center [373, 78] width 39 height 12
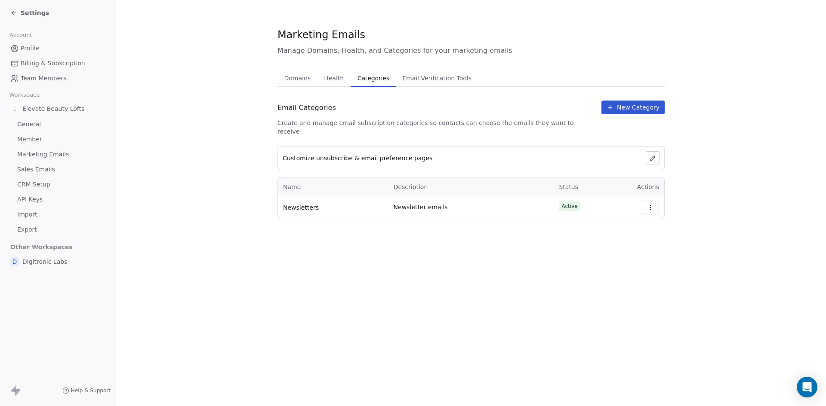
click at [439, 76] on span "Email Verification Tools" at bounding box center [437, 78] width 76 height 12
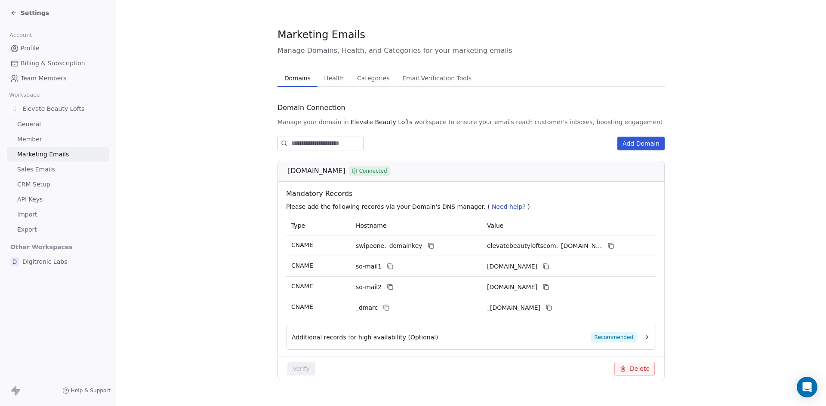
click at [294, 77] on span "Domains" at bounding box center [297, 78] width 33 height 12
click at [14, 12] on icon at bounding box center [13, 12] width 7 height 7
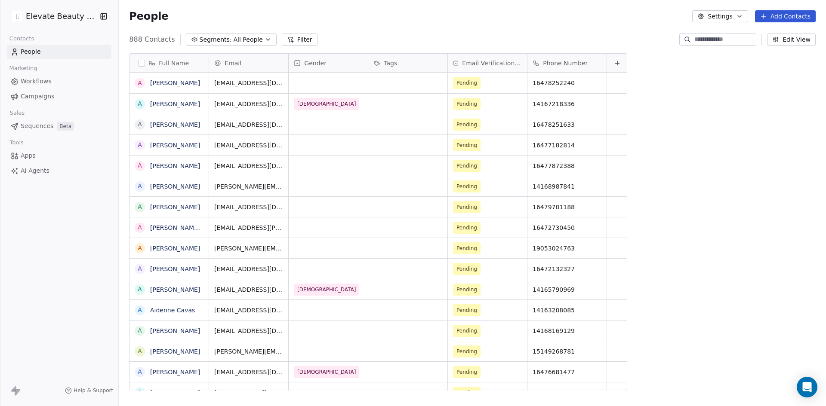
scroll to position [351, 703]
click at [490, 63] on span "Email Verification Status" at bounding box center [492, 63] width 60 height 9
click at [541, 38] on html "Elevate Beauty Lofts Contacts People Marketing Workflows Campaigns Sales Sequen…" at bounding box center [413, 203] width 826 height 406
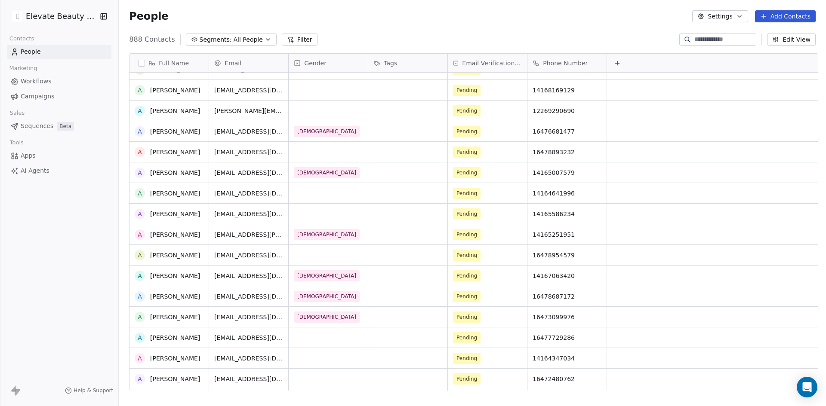
scroll to position [0, 0]
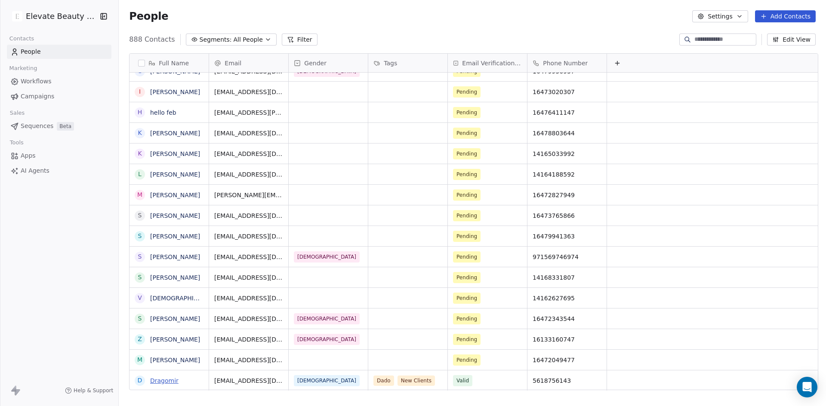
click at [169, 382] on link "Dragomir" at bounding box center [164, 381] width 28 height 7
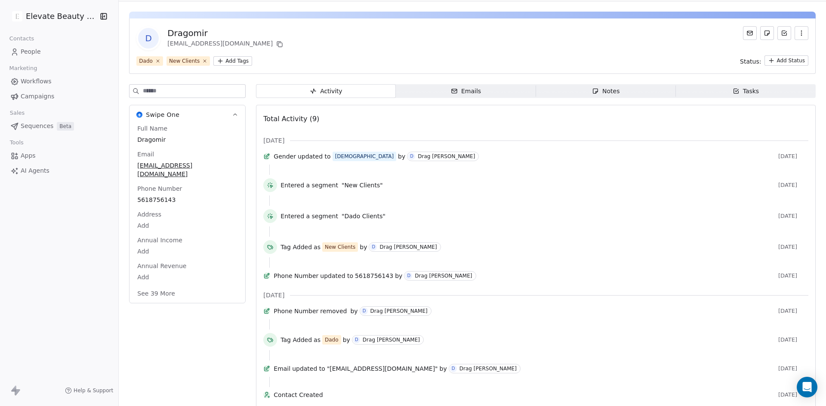
click at [452, 92] on icon "button" at bounding box center [454, 91] width 7 height 7
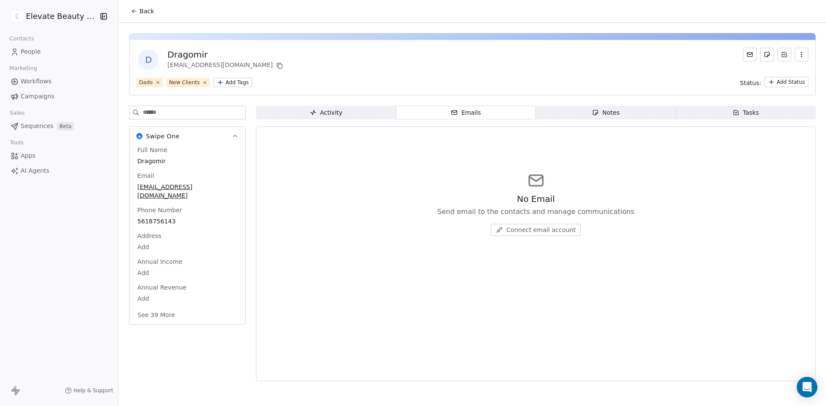
click at [618, 118] on span "Notes Notes" at bounding box center [606, 113] width 140 height 14
click at [745, 114] on div "Tasks" at bounding box center [745, 112] width 27 height 9
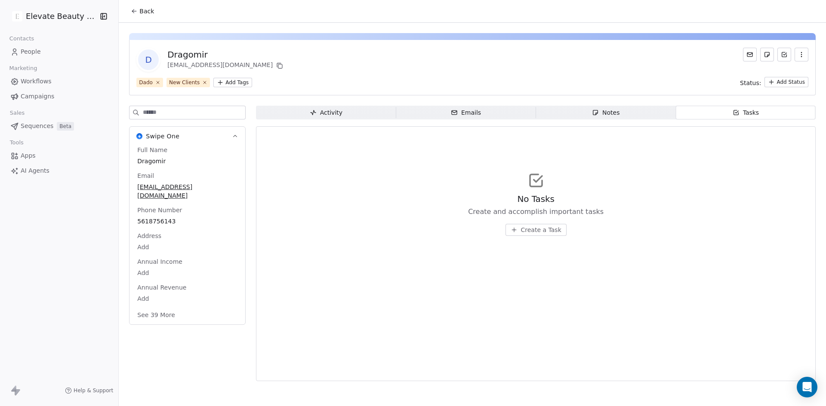
click at [295, 112] on span "Activity Activity" at bounding box center [326, 113] width 140 height 14
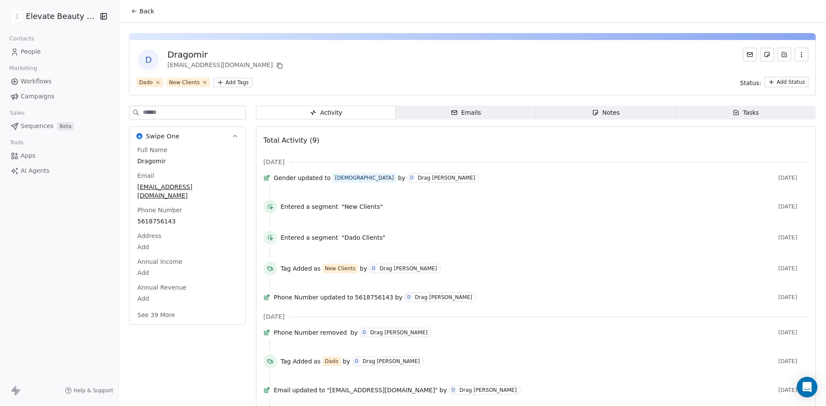
click at [232, 138] on icon "button" at bounding box center [235, 136] width 6 height 6
click at [228, 138] on button "Swipe One" at bounding box center [187, 136] width 116 height 19
click at [135, 13] on icon at bounding box center [134, 11] width 7 height 7
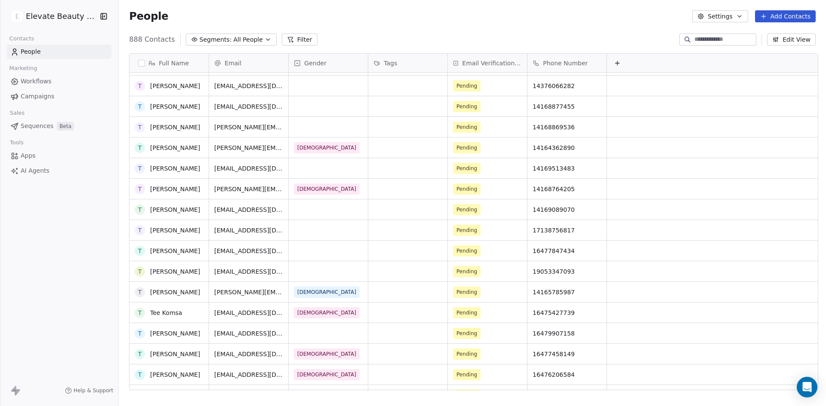
scroll to position [16615, 0]
click at [30, 86] on link "Workflows" at bounding box center [59, 81] width 105 height 14
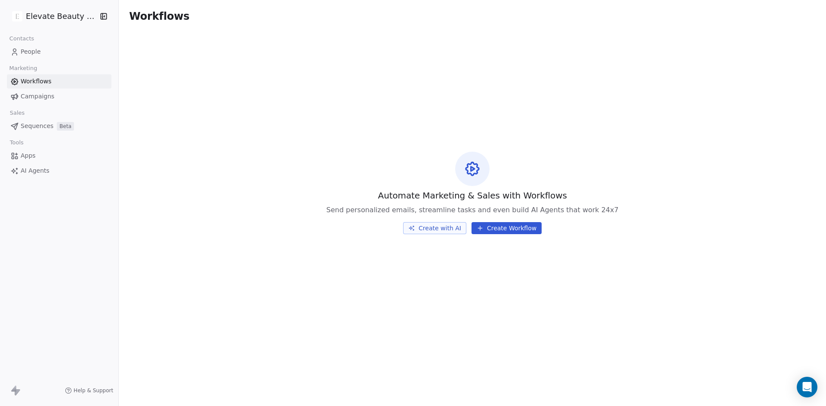
click at [39, 53] on span "People" at bounding box center [31, 51] width 20 height 9
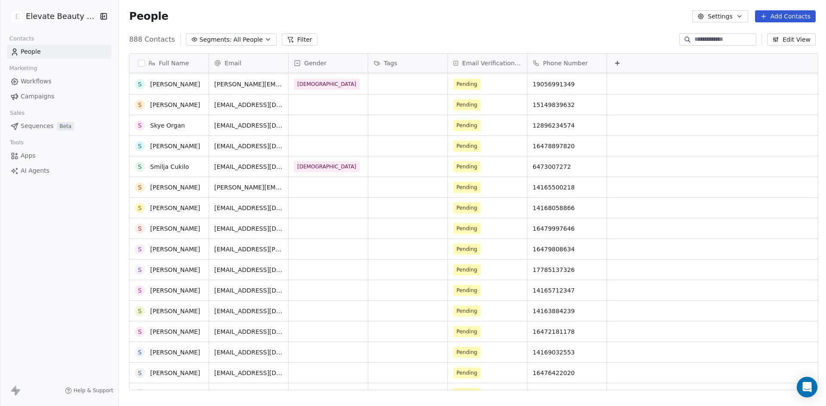
scroll to position [15235, 0]
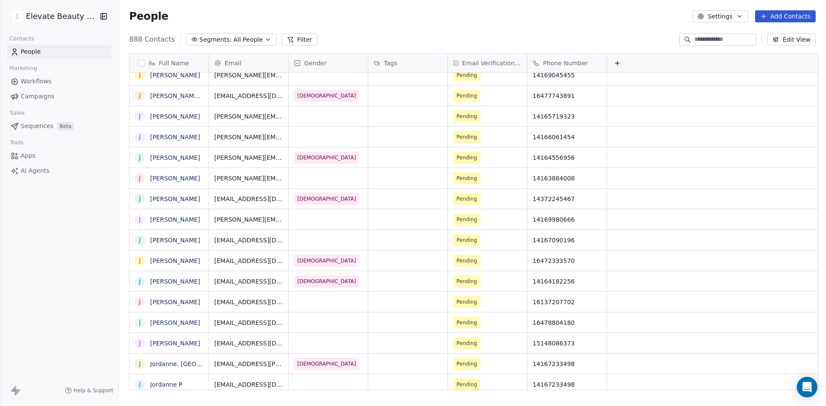
click at [77, 19] on html "Elevate Beauty Lofts Contacts People Marketing Workflows Campaigns Sales Sequen…" at bounding box center [413, 203] width 826 height 406
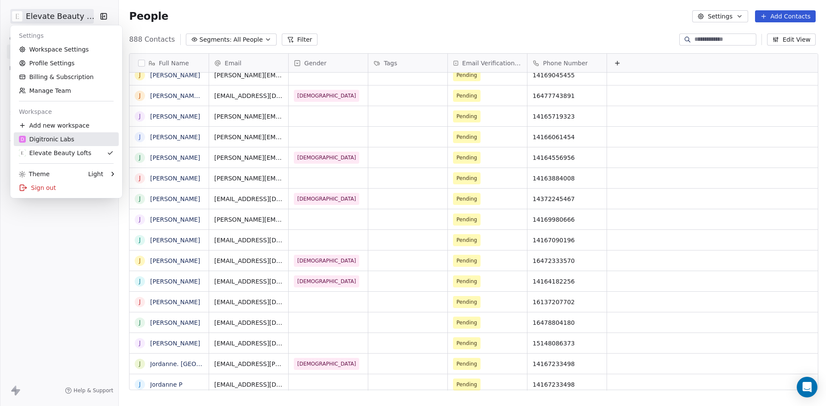
click at [58, 139] on div "D Digitronic Labs" at bounding box center [46, 139] width 55 height 9
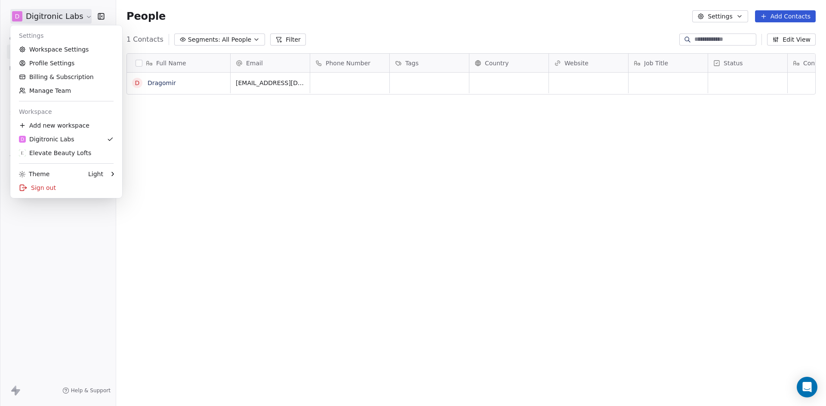
click at [68, 18] on html "D Digitronic Labs Contacts People Marketing Workflows Campaigns Sales Pipelines…" at bounding box center [413, 203] width 826 height 406
click at [67, 152] on div "Elevate Beauty Lofts" at bounding box center [55, 153] width 72 height 9
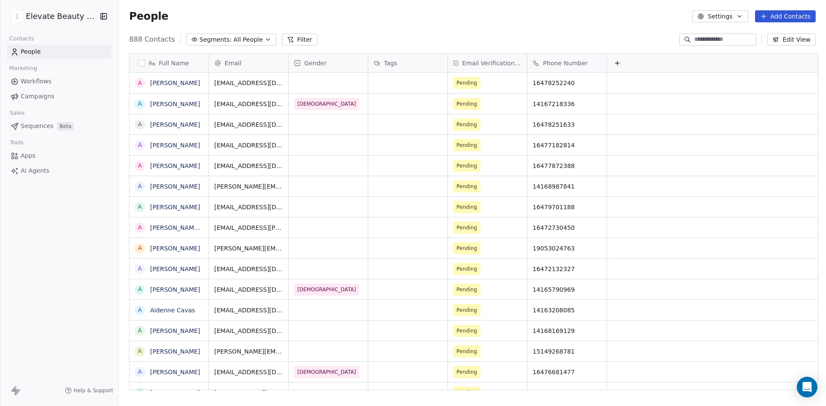
click at [616, 65] on icon at bounding box center [617, 63] width 7 height 7
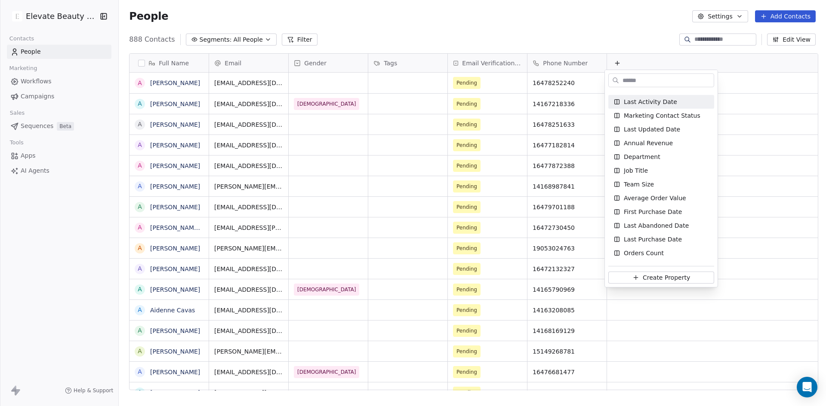
drag, startPoint x: 618, startPoint y: 20, endPoint x: 614, endPoint y: 12, distance: 9.3
click at [620, 19] on html "Elevate Beauty Lofts Contacts People Marketing Workflows Campaigns Sales Sequen…" at bounding box center [413, 203] width 826 height 406
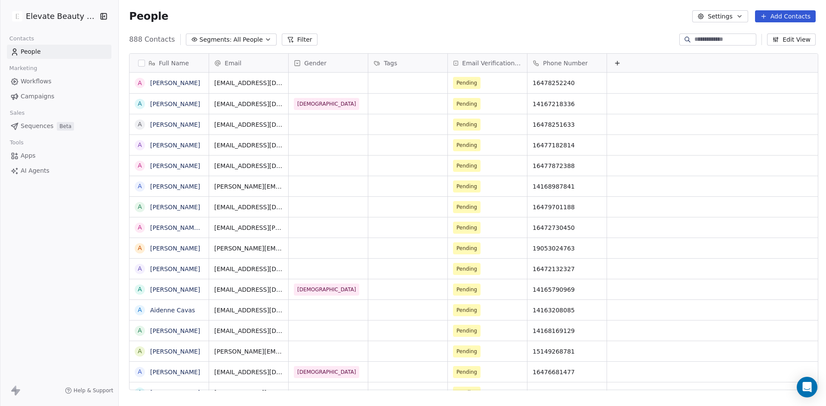
scroll to position [351, 703]
click at [169, 86] on link "[PERSON_NAME]" at bounding box center [175, 83] width 50 height 7
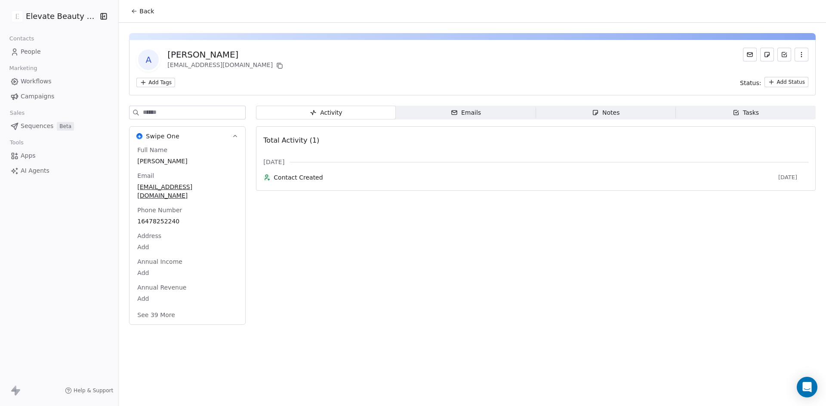
click at [756, 58] on div at bounding box center [775, 60] width 65 height 24
click at [752, 55] on icon at bounding box center [749, 54] width 5 height 4
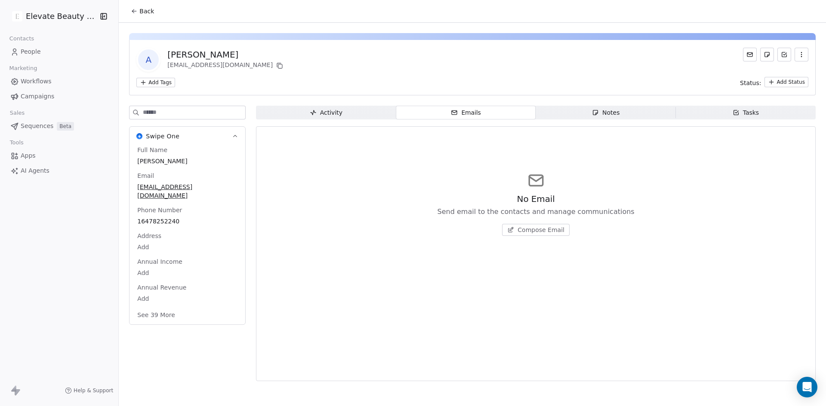
click at [750, 57] on button at bounding box center [750, 55] width 14 height 14
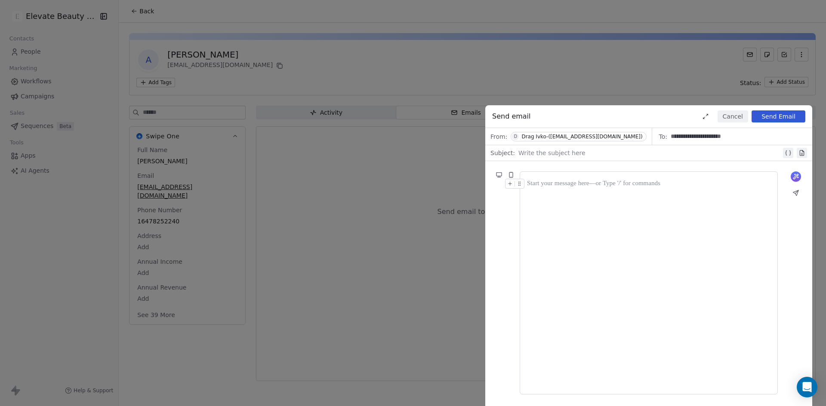
click at [566, 208] on div at bounding box center [648, 283] width 243 height 209
click at [559, 138] on div "Drag Ivko-(digitroniclabs@gmail.com)" at bounding box center [581, 137] width 121 height 6
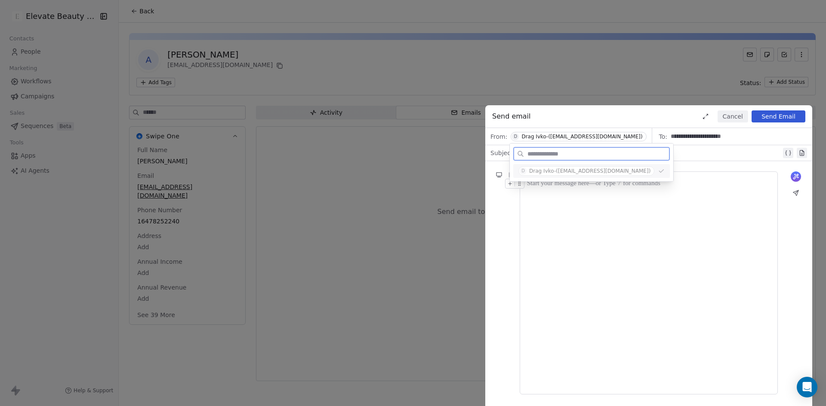
click at [554, 204] on div at bounding box center [648, 283] width 243 height 209
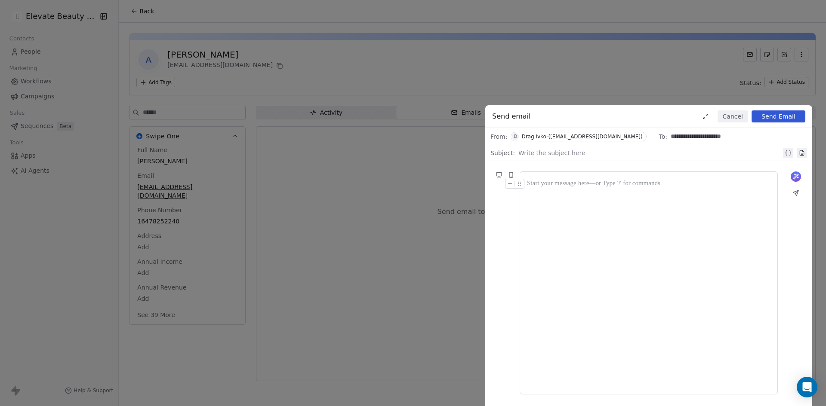
click at [551, 150] on div at bounding box center [649, 153] width 263 height 10
click at [512, 170] on button at bounding box center [511, 175] width 10 height 10
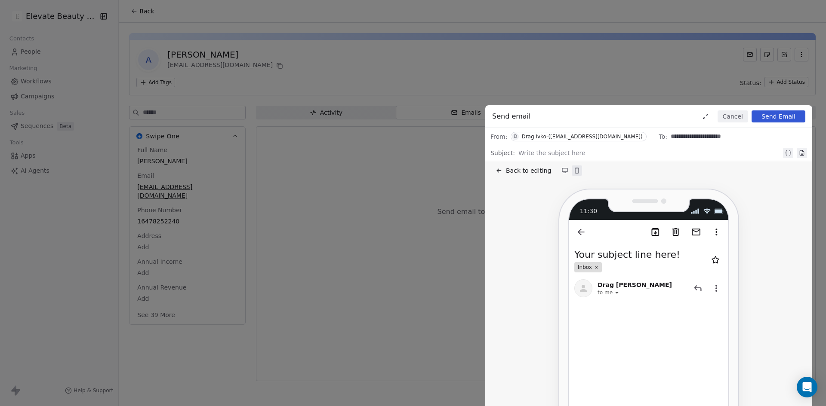
click at [563, 171] on icon at bounding box center [564, 170] width 5 height 3
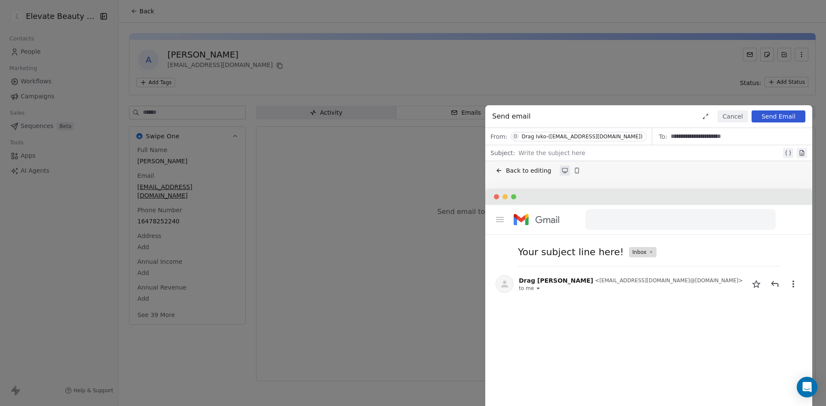
click at [502, 169] on icon at bounding box center [498, 170] width 7 height 7
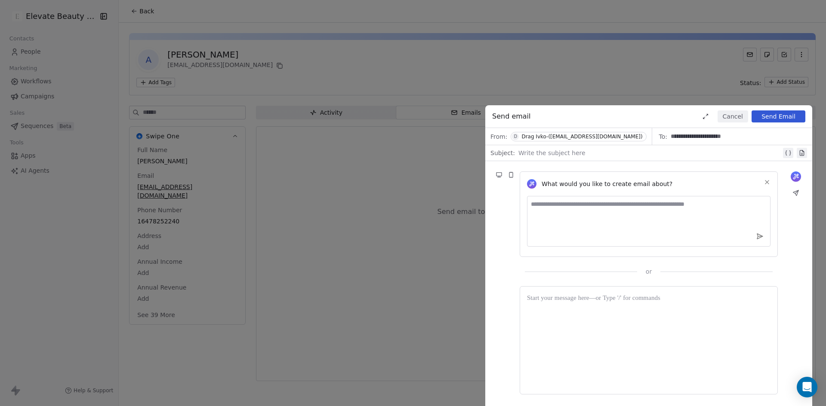
click at [709, 117] on icon at bounding box center [705, 116] width 7 height 7
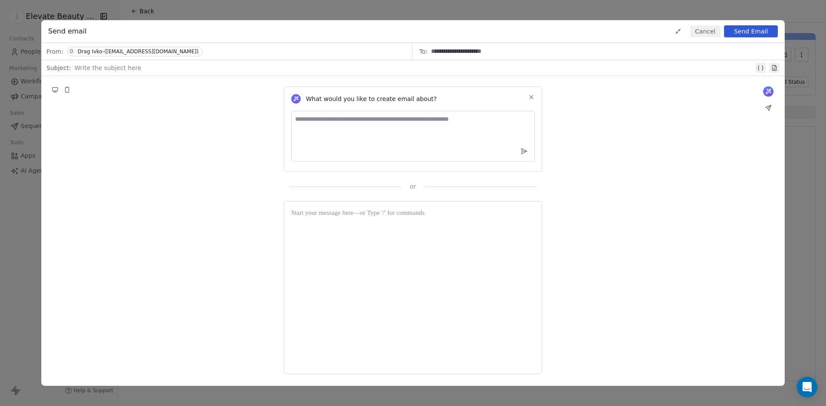
click at [699, 32] on button "Cancel" at bounding box center [705, 31] width 31 height 12
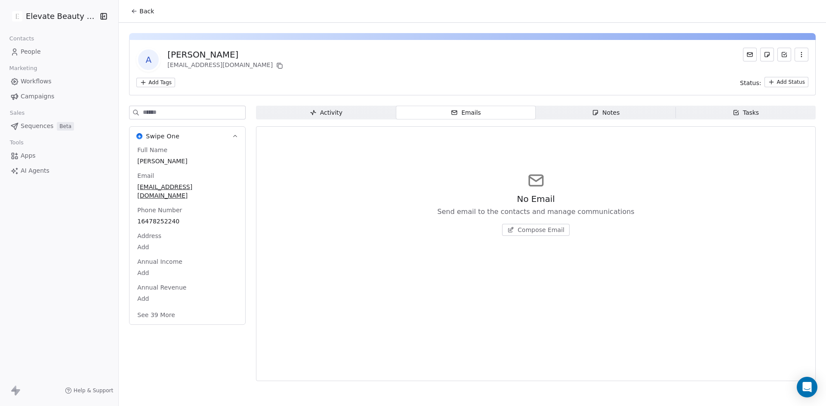
click at [139, 9] on span "Back" at bounding box center [146, 11] width 15 height 9
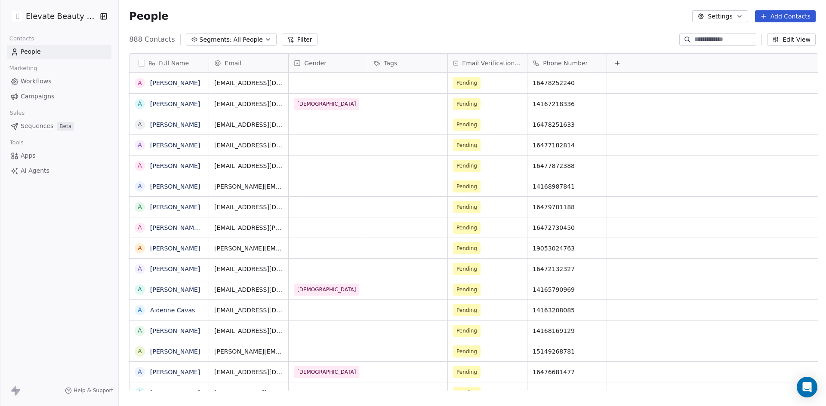
scroll to position [351, 703]
click at [682, 41] on div at bounding box center [687, 39] width 14 height 9
paste input "**********"
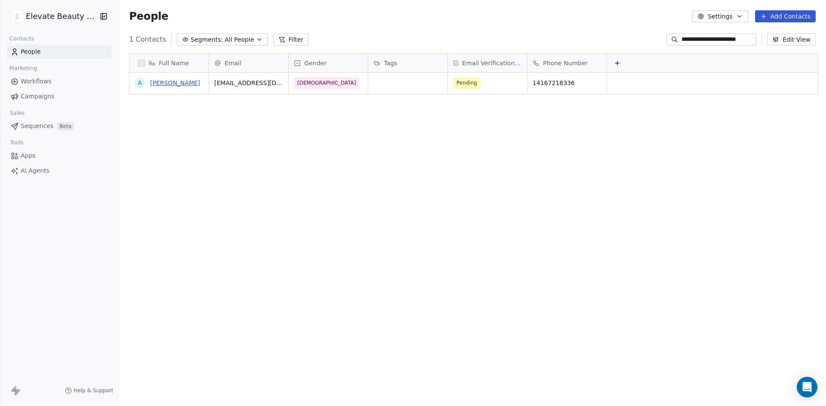
type input "**********"
click at [181, 82] on link "[PERSON_NAME]" at bounding box center [175, 83] width 50 height 7
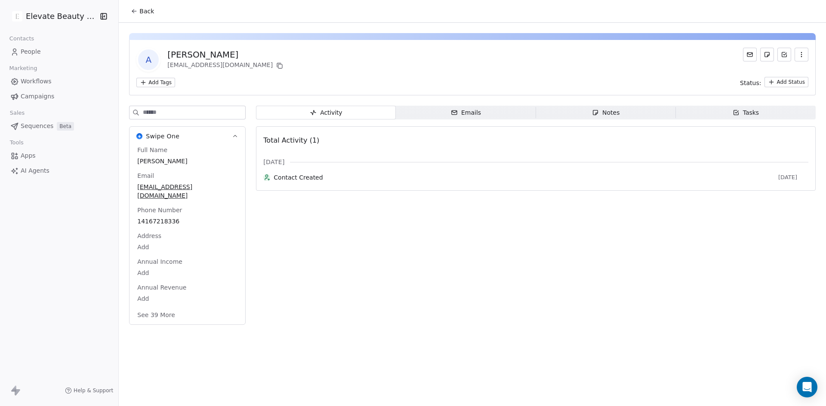
click at [483, 113] on span "Emails Emails" at bounding box center [466, 113] width 140 height 14
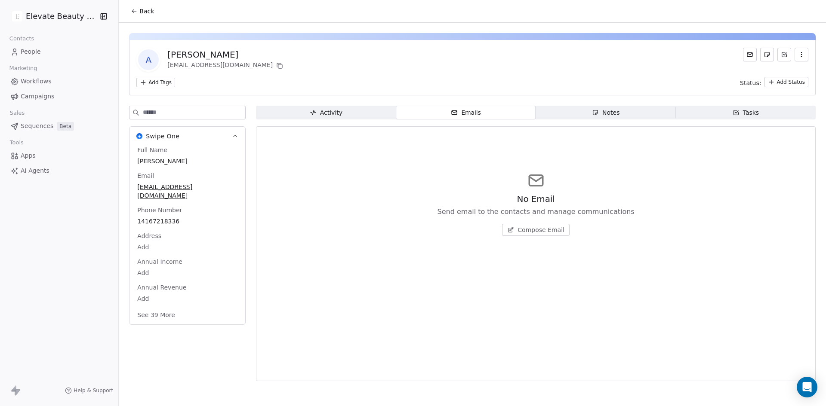
click at [640, 115] on span "Notes Notes" at bounding box center [606, 113] width 140 height 14
click at [754, 107] on span "Tasks Tasks" at bounding box center [746, 113] width 140 height 14
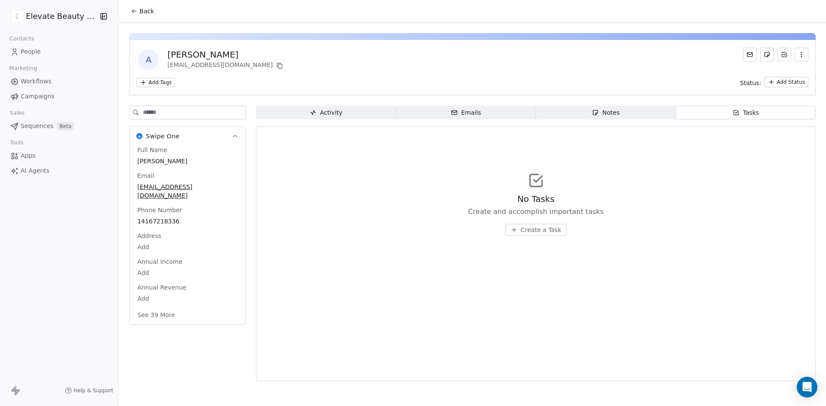
click at [304, 111] on span "Activity Activity" at bounding box center [326, 113] width 140 height 14
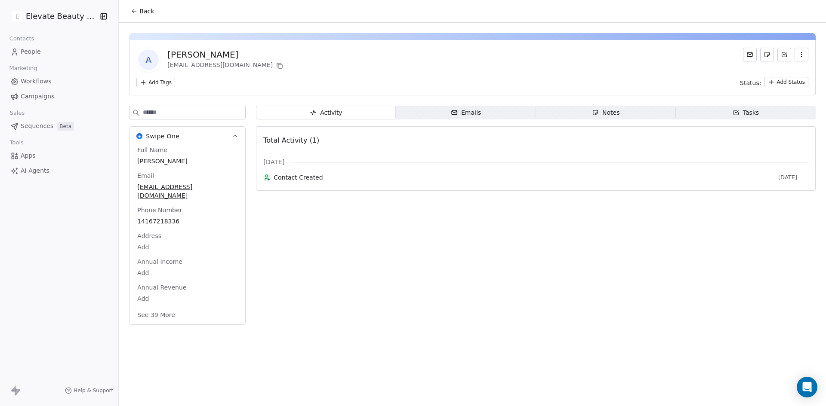
click at [746, 54] on button at bounding box center [750, 55] width 14 height 14
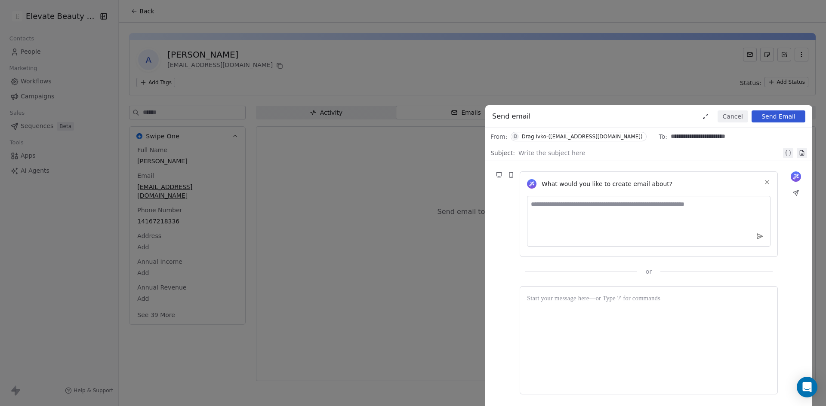
click at [588, 136] on div "Drag Ivko-(digitroniclabs@gmail.com)" at bounding box center [581, 137] width 121 height 6
click at [732, 116] on button "Cancel" at bounding box center [732, 117] width 31 height 12
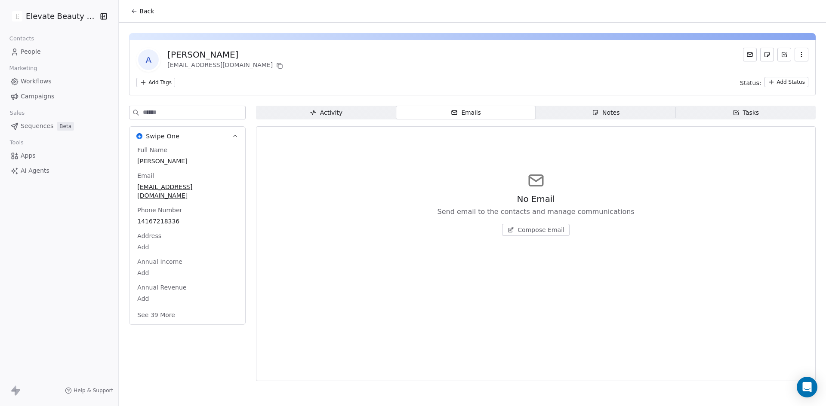
click at [132, 11] on icon at bounding box center [134, 11] width 7 height 7
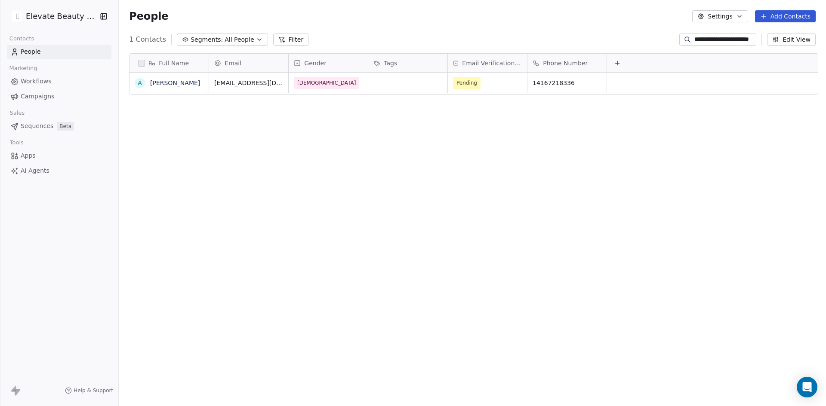
scroll to position [351, 703]
click at [52, 52] on link "People" at bounding box center [59, 52] width 105 height 14
click at [728, 37] on input "**********" at bounding box center [724, 39] width 60 height 9
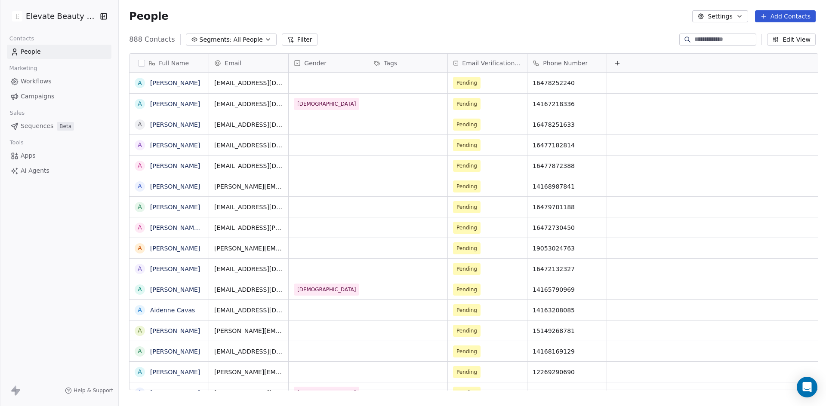
paste input "**********"
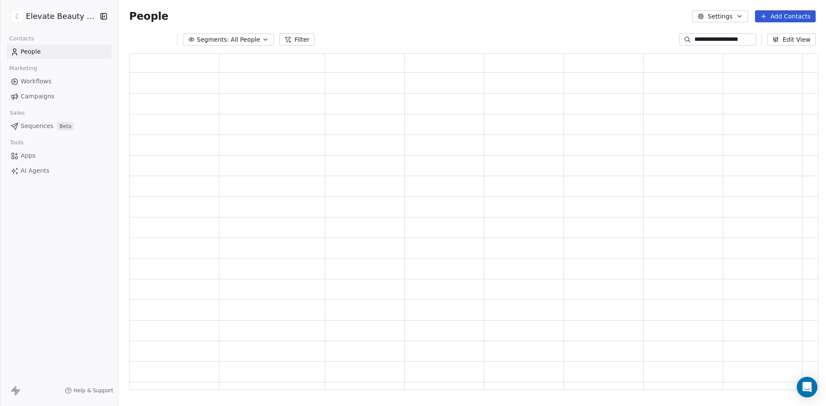
type input "**********"
